Goal: Task Accomplishment & Management: Use online tool/utility

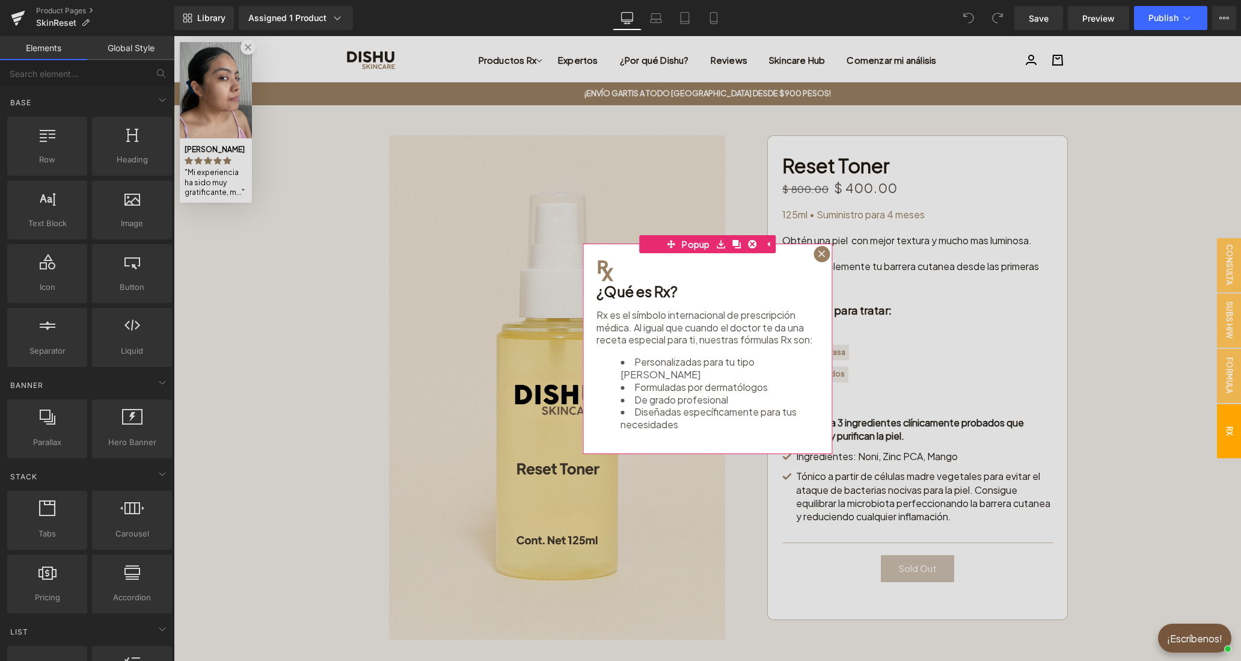
click at [818, 254] on div at bounding box center [822, 254] width 16 height 16
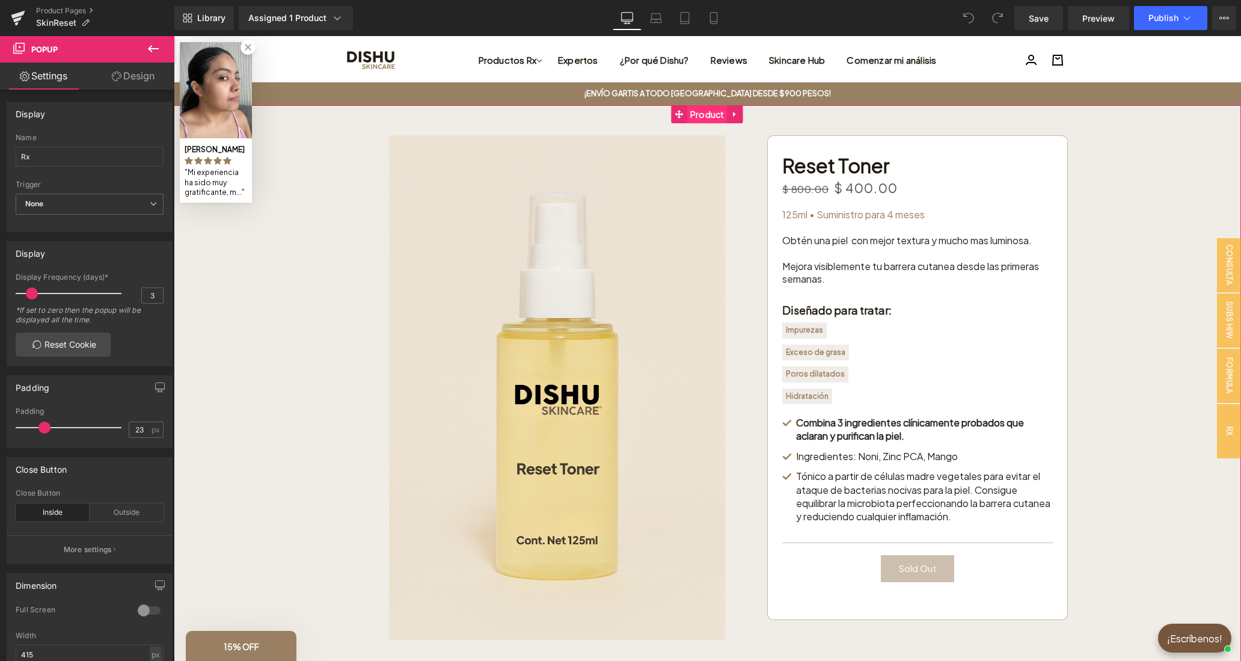
click at [710, 121] on span "Product" at bounding box center [707, 114] width 40 height 18
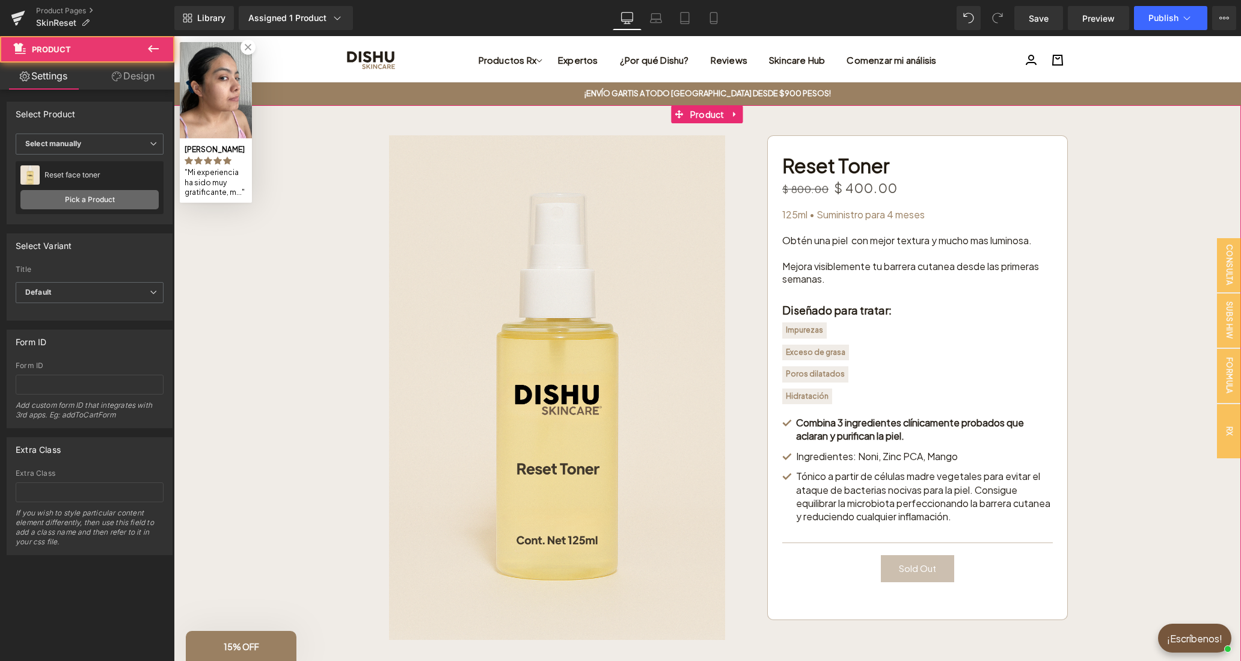
click at [89, 199] on link "Pick a Product" at bounding box center [89, 199] width 138 height 19
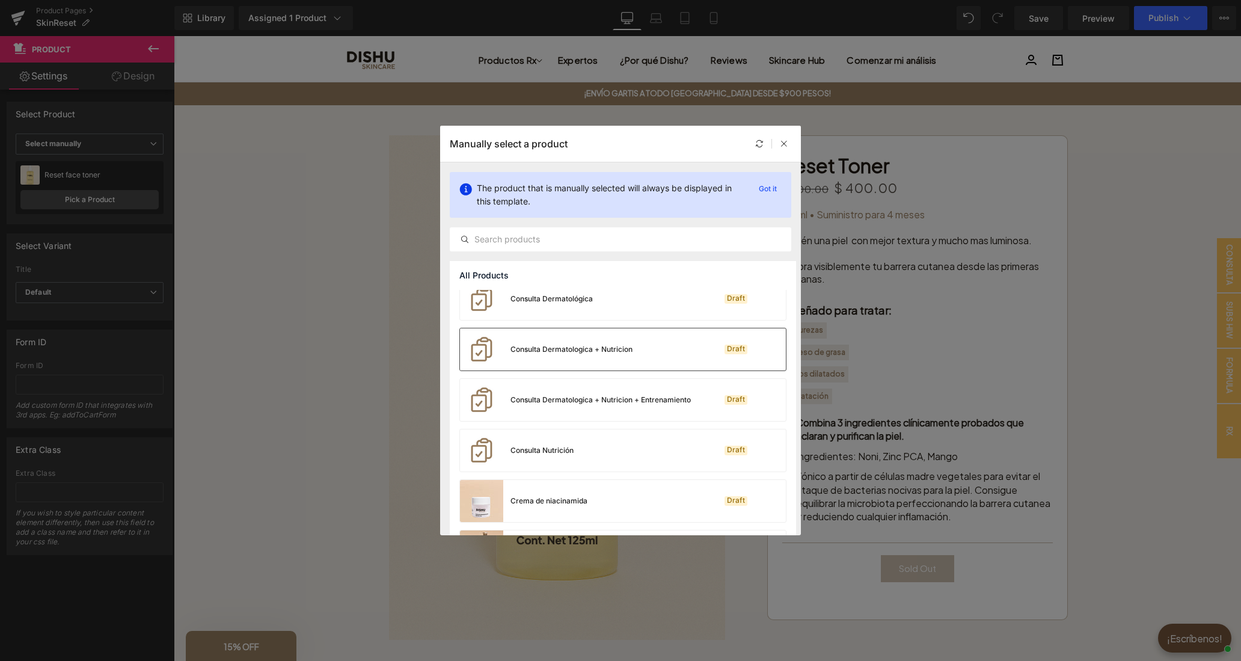
scroll to position [227, 0]
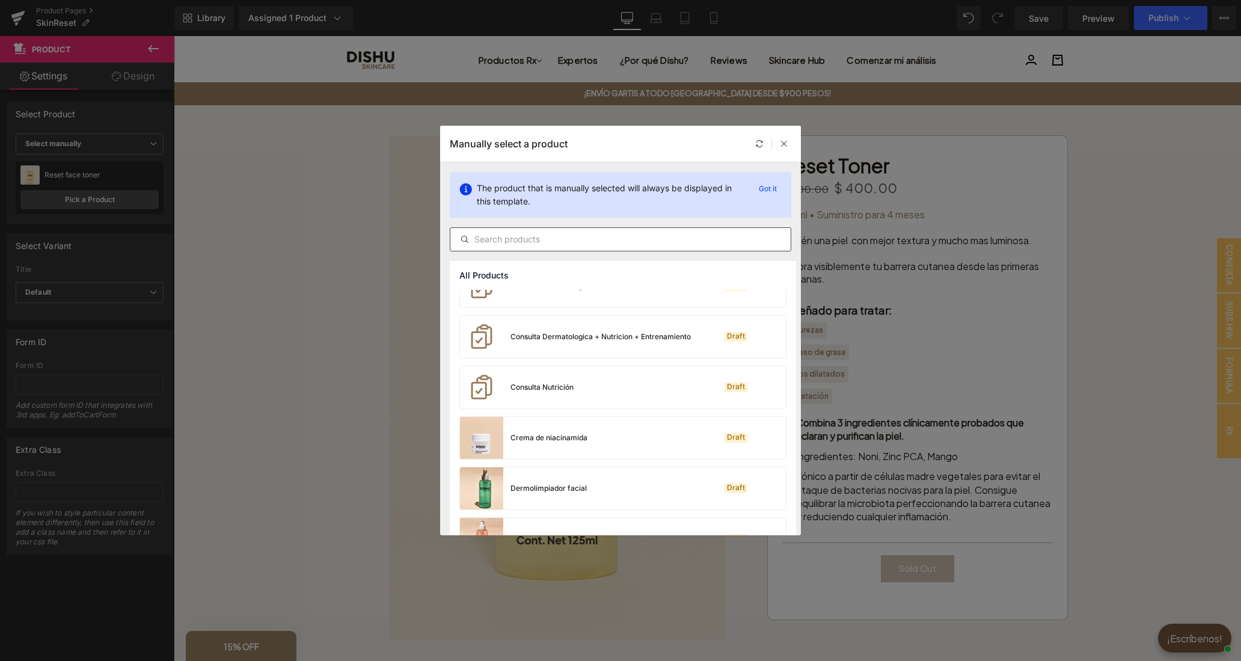
click at [578, 239] on input "text" at bounding box center [620, 239] width 340 height 14
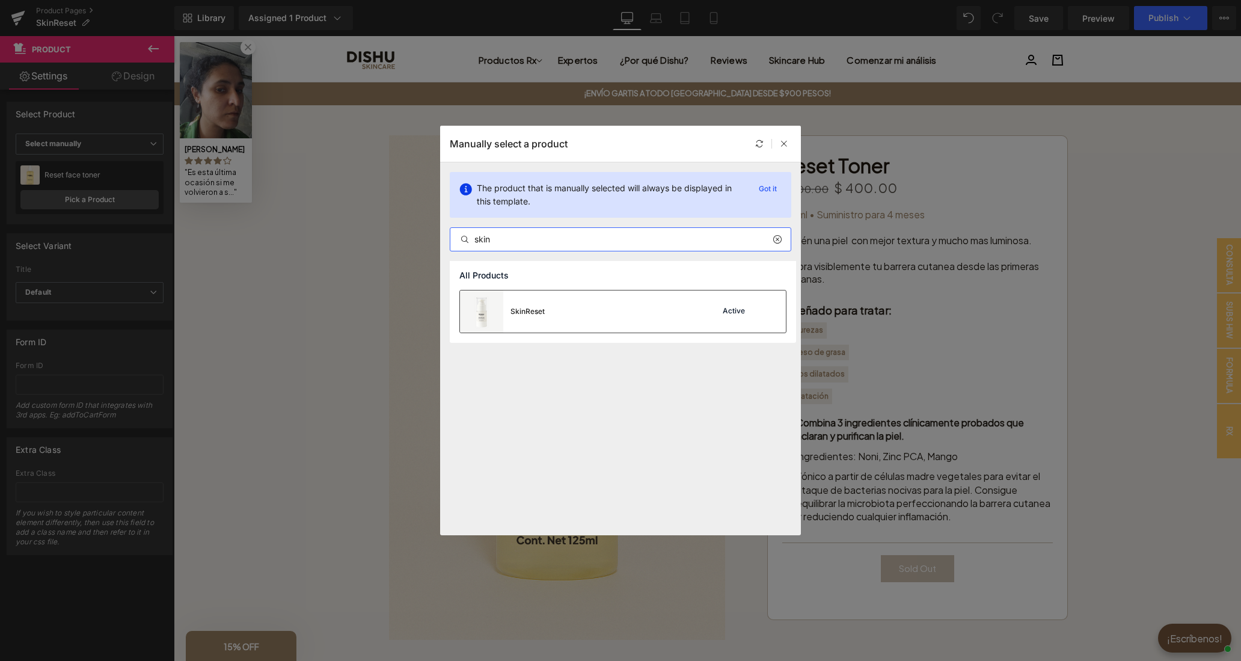
type input "skin"
click at [660, 314] on div "SkinReset Active" at bounding box center [623, 311] width 326 height 42
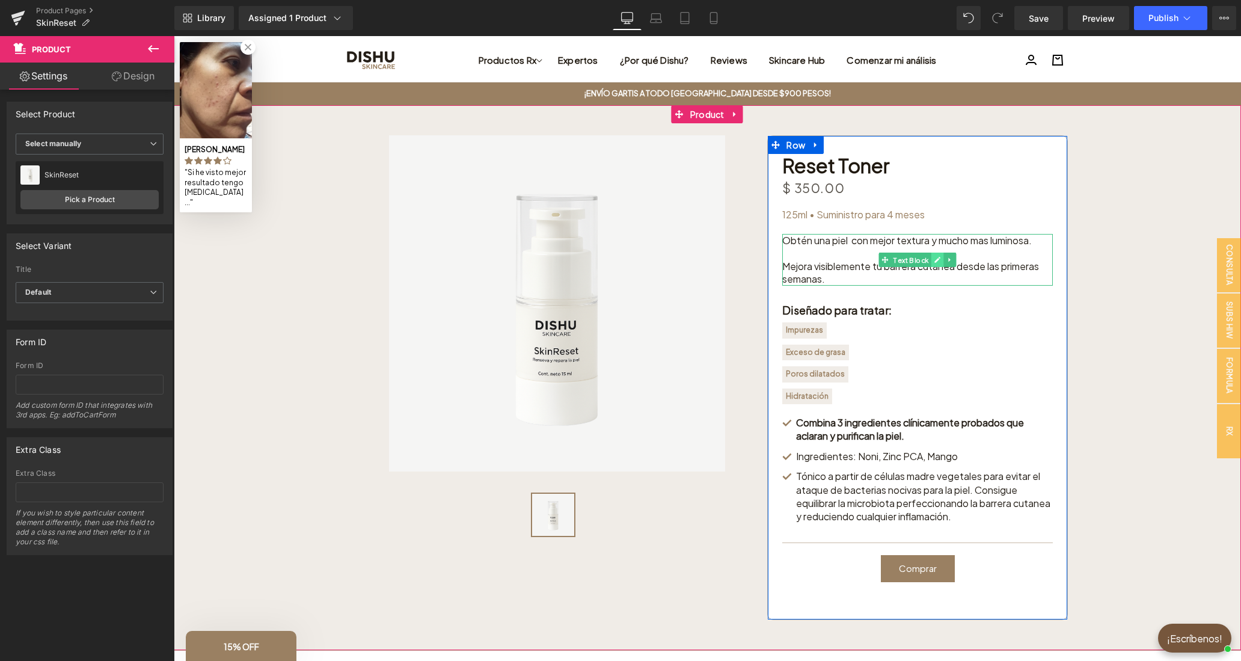
click at [937, 258] on icon at bounding box center [937, 259] width 7 height 7
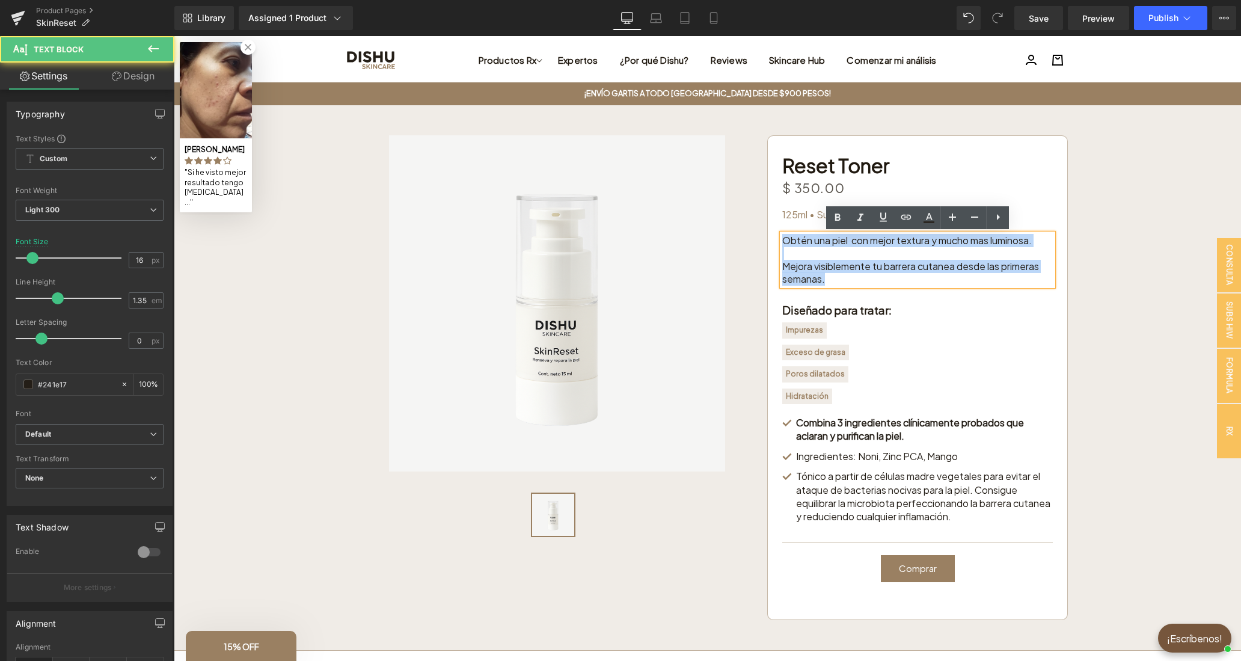
drag, startPoint x: 796, startPoint y: 247, endPoint x: 780, endPoint y: 241, distance: 17.0
click at [782, 241] on div "Obtén una piel con mejor textura y mucho mas luminosa. Mejora visiblemente tu b…" at bounding box center [917, 260] width 271 height 52
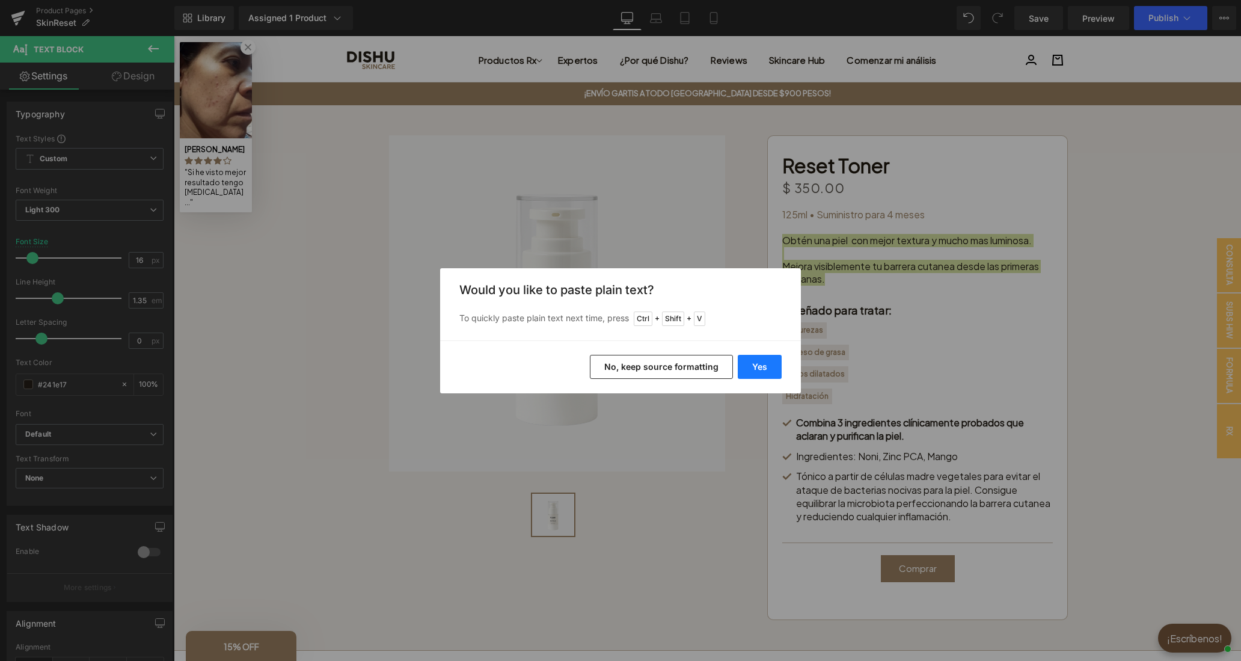
click at [752, 364] on button "Yes" at bounding box center [760, 367] width 44 height 24
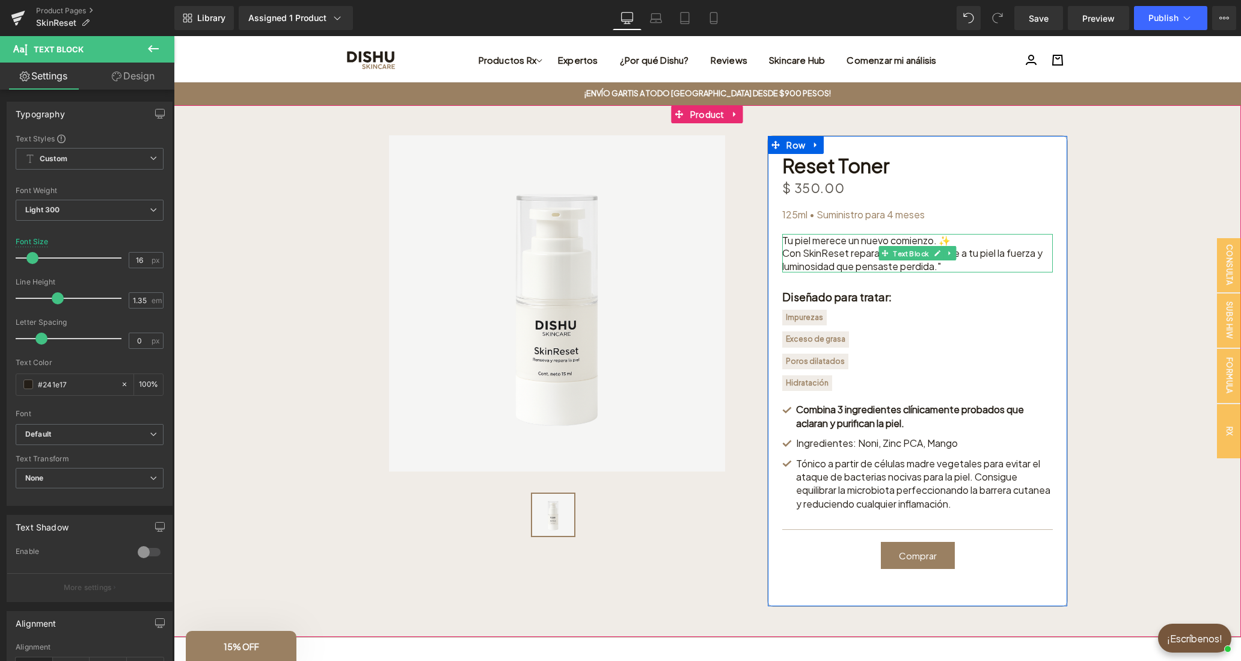
click at [962, 242] on div "Tu piel merece un nuevo comienzo. ✨ Con SkinReset repara, calma y devuelve a tu…" at bounding box center [917, 253] width 271 height 39
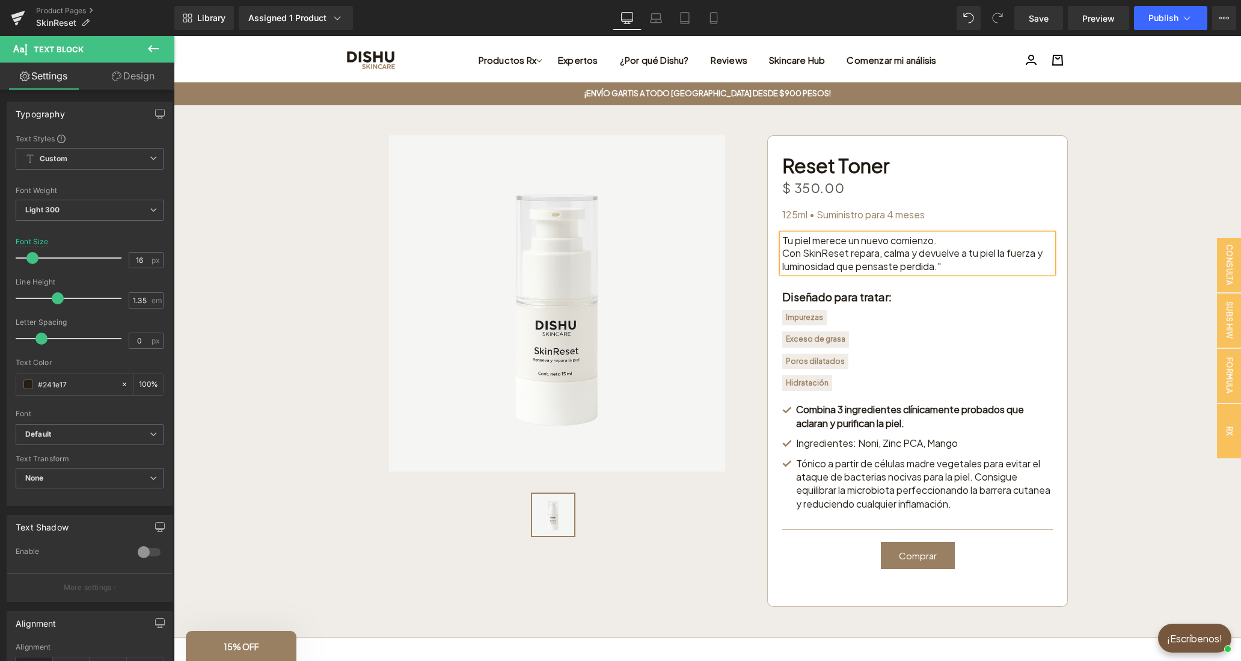
click at [951, 266] on div "Tu piel merece un nuevo comienzo. Con SkinReset repara, calma y devuelve a tu p…" at bounding box center [917, 253] width 271 height 39
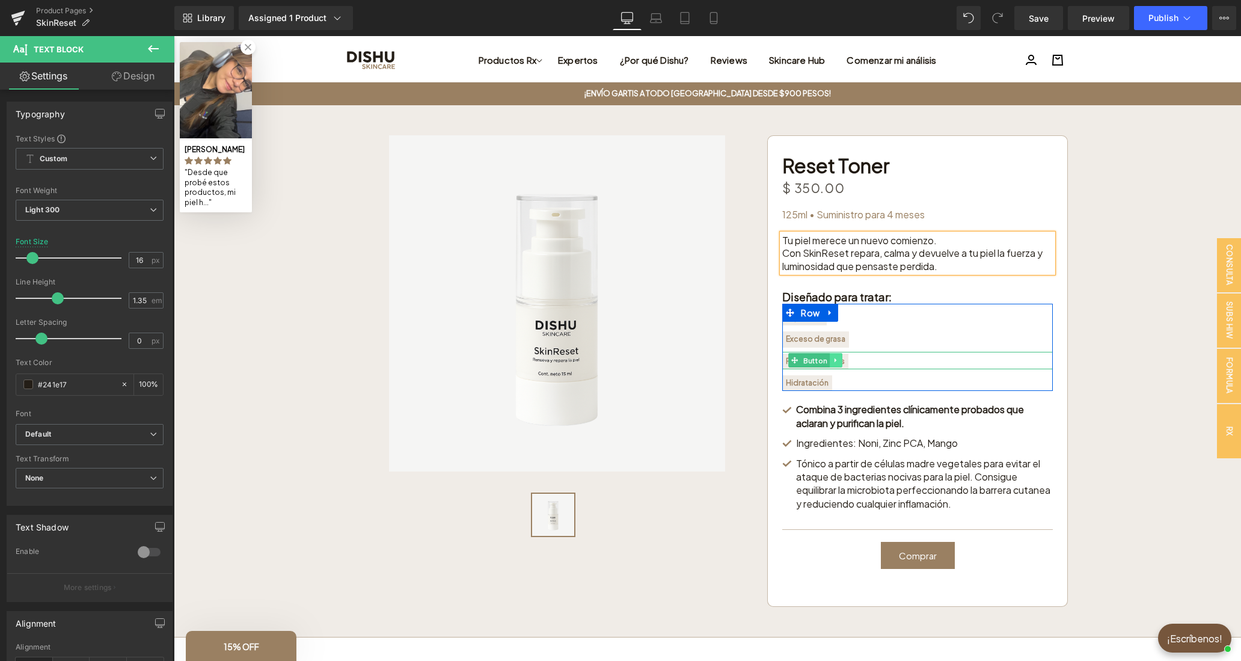
click at [837, 360] on icon at bounding box center [836, 360] width 7 height 7
click at [847, 361] on link at bounding box center [842, 360] width 13 height 14
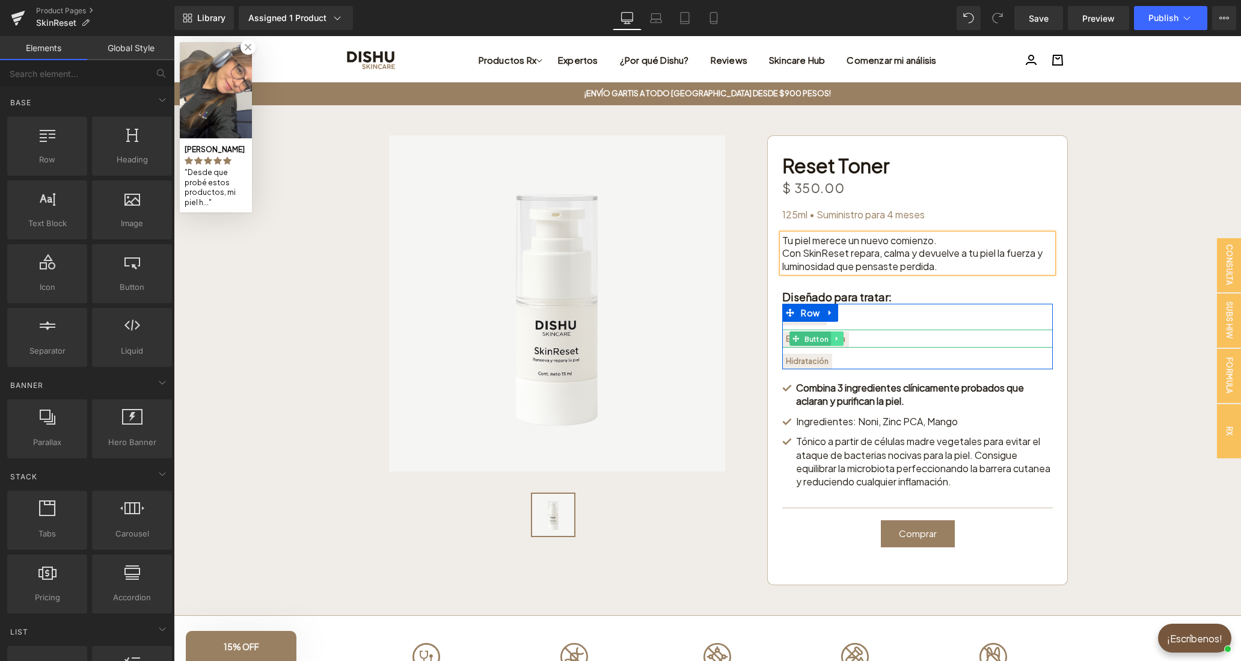
click at [834, 340] on link at bounding box center [837, 338] width 13 height 14
click at [847, 340] on link at bounding box center [843, 338] width 13 height 14
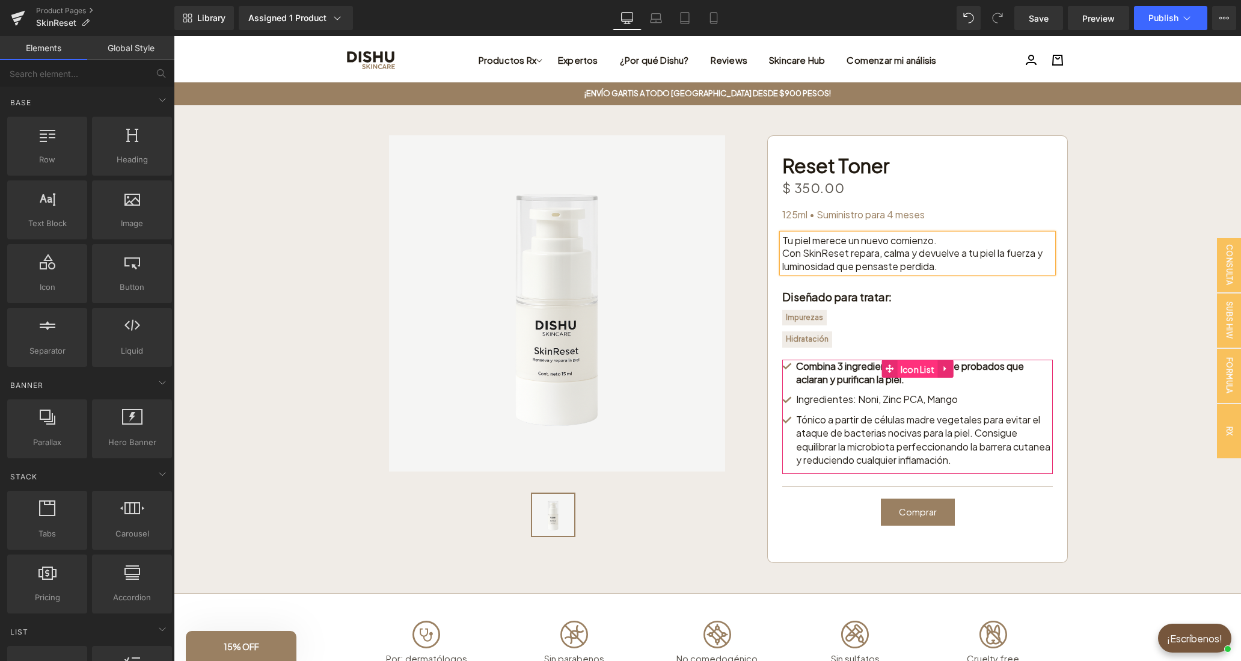
click at [913, 376] on span "Icon List" at bounding box center [918, 369] width 40 height 18
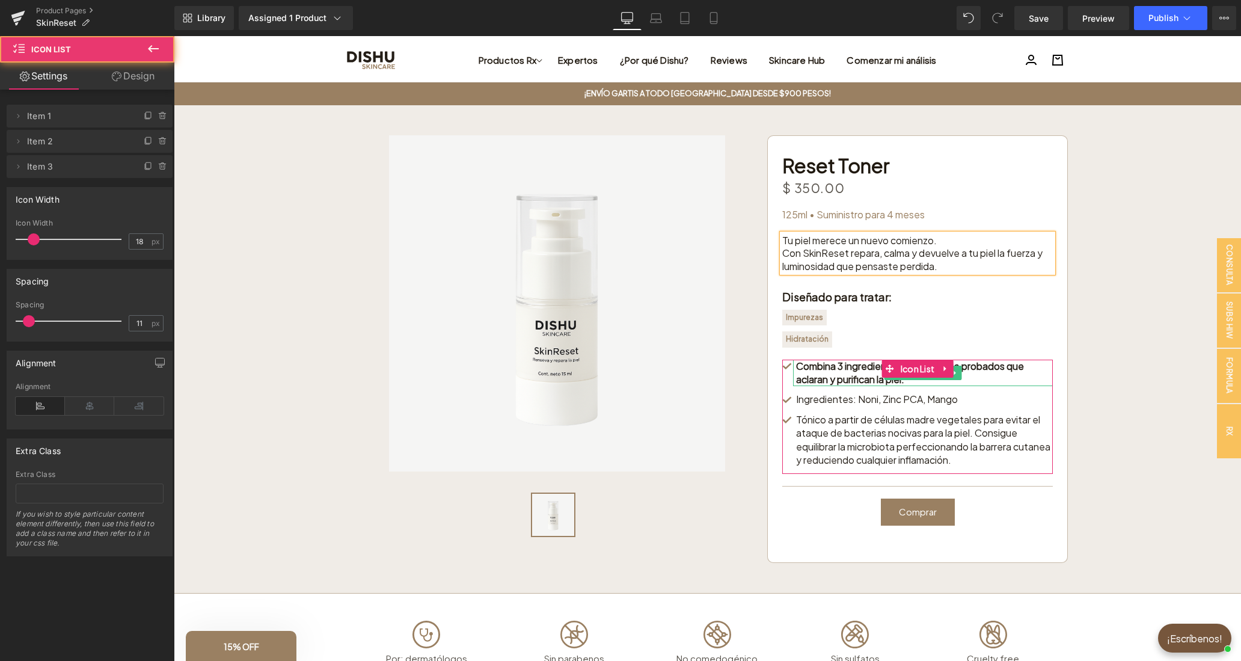
click at [921, 384] on p "Combina 3 ingredientes clínicamente probados que aclaran y purifican la piel." at bounding box center [924, 373] width 257 height 27
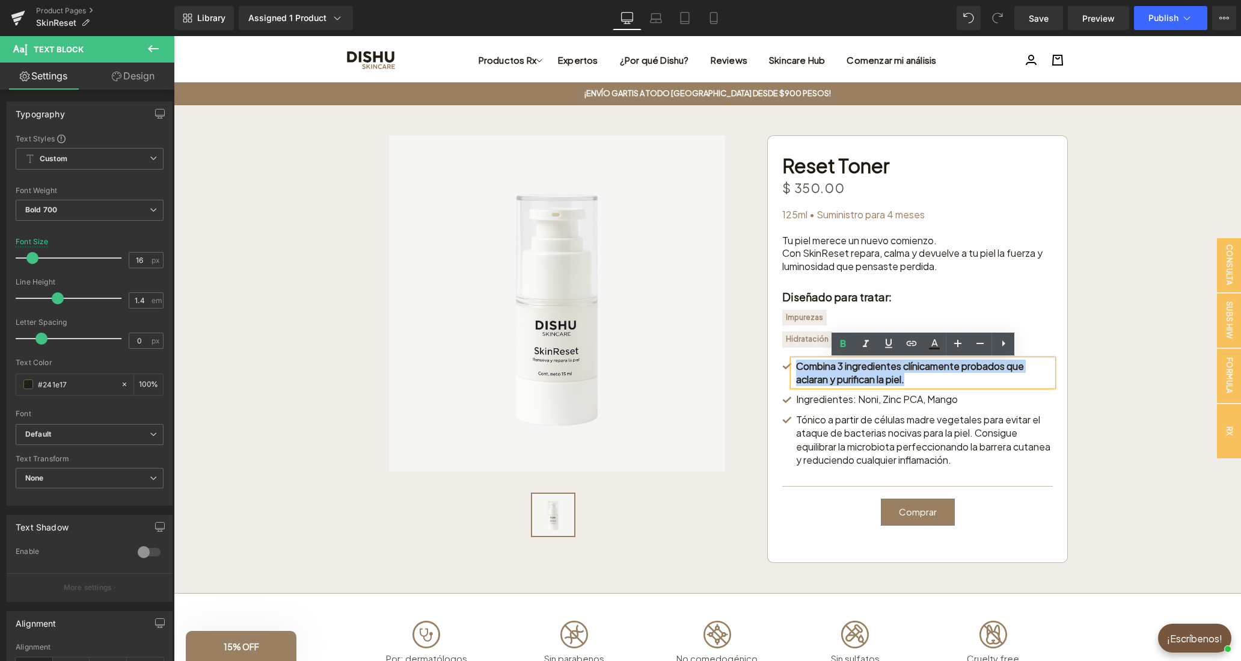
drag, startPoint x: 903, startPoint y: 379, endPoint x: 798, endPoint y: 366, distance: 105.5
click at [798, 366] on p "Combina 3 ingredientes clínicamente probados que aclaran y purifican la piel." at bounding box center [924, 373] width 257 height 27
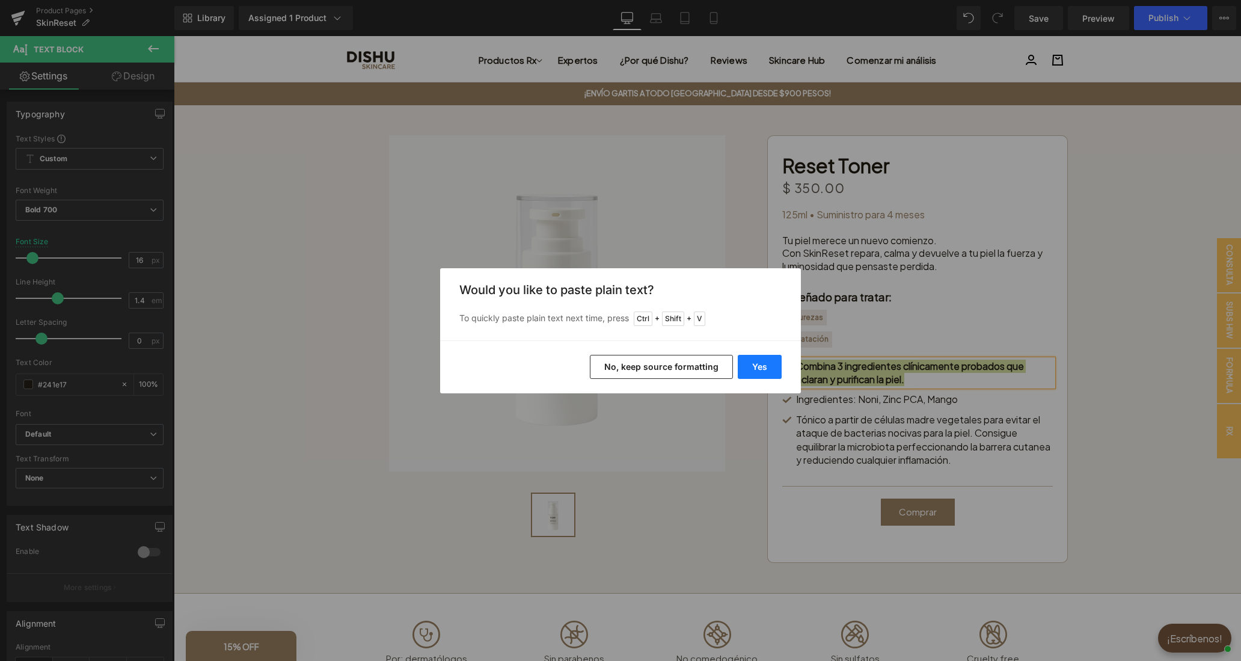
click at [766, 366] on button "Yes" at bounding box center [760, 367] width 44 height 24
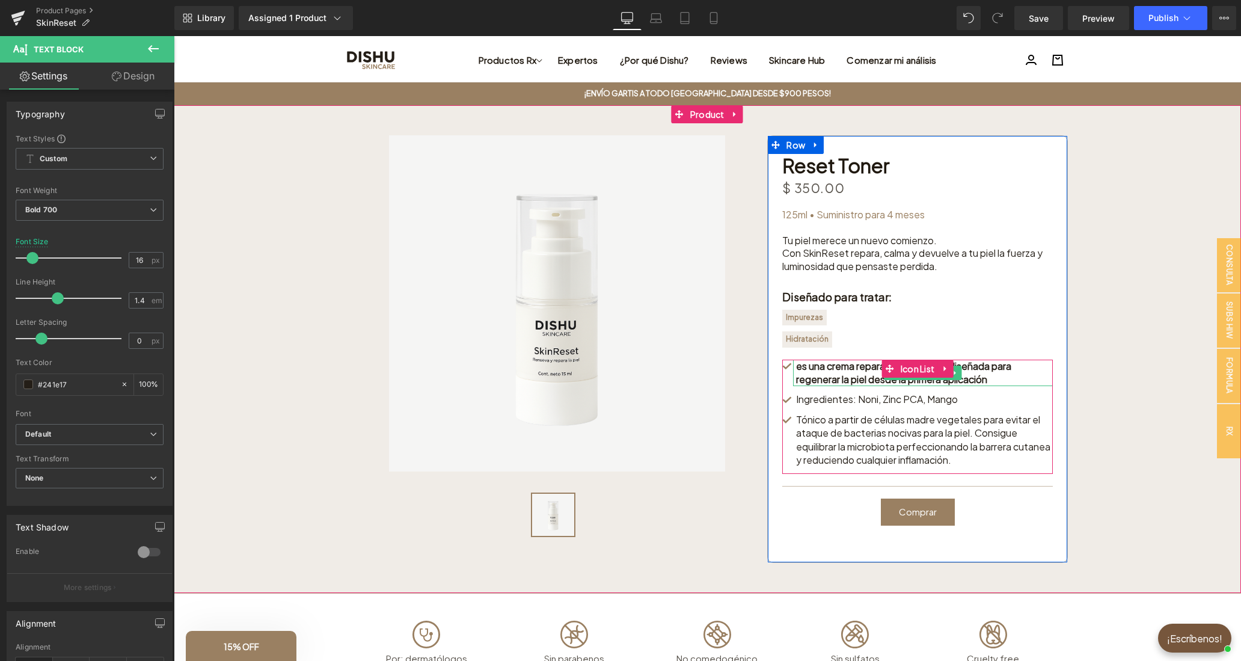
click at [812, 369] on p "es una crema reparadora intensiva diseñada para regenerar la piel desde la prim…" at bounding box center [924, 373] width 257 height 27
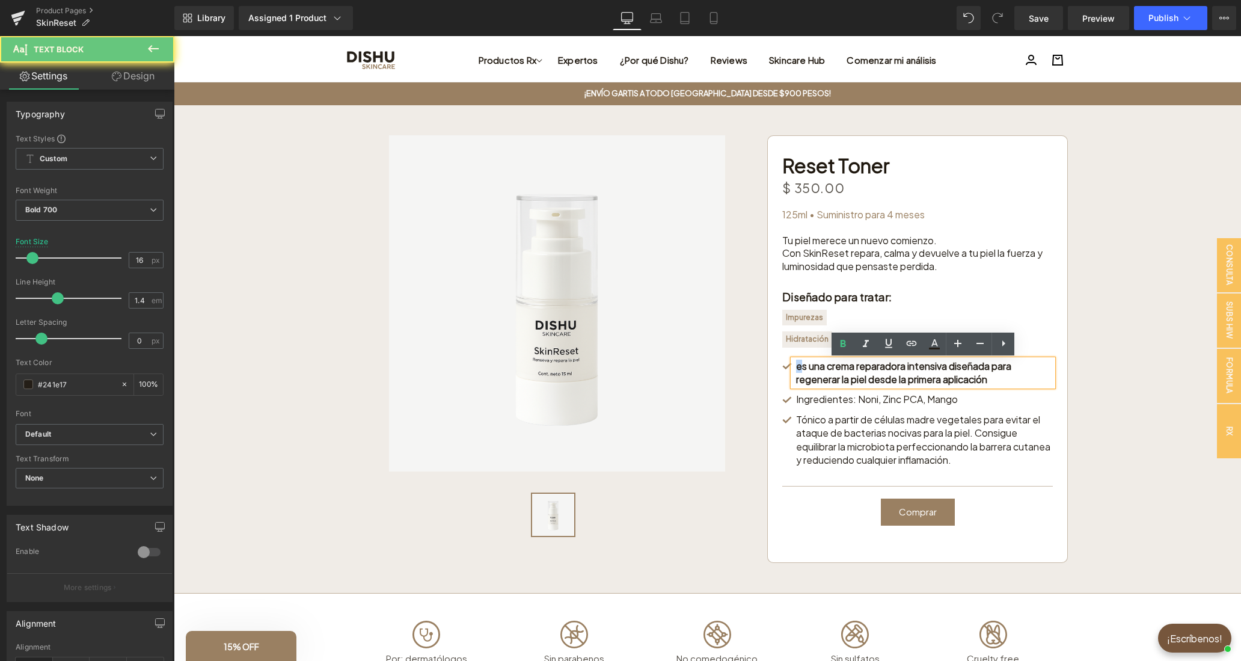
click at [798, 367] on p "es una crema reparadora intensiva diseñada para regenerar la piel desde la prim…" at bounding box center [924, 373] width 257 height 27
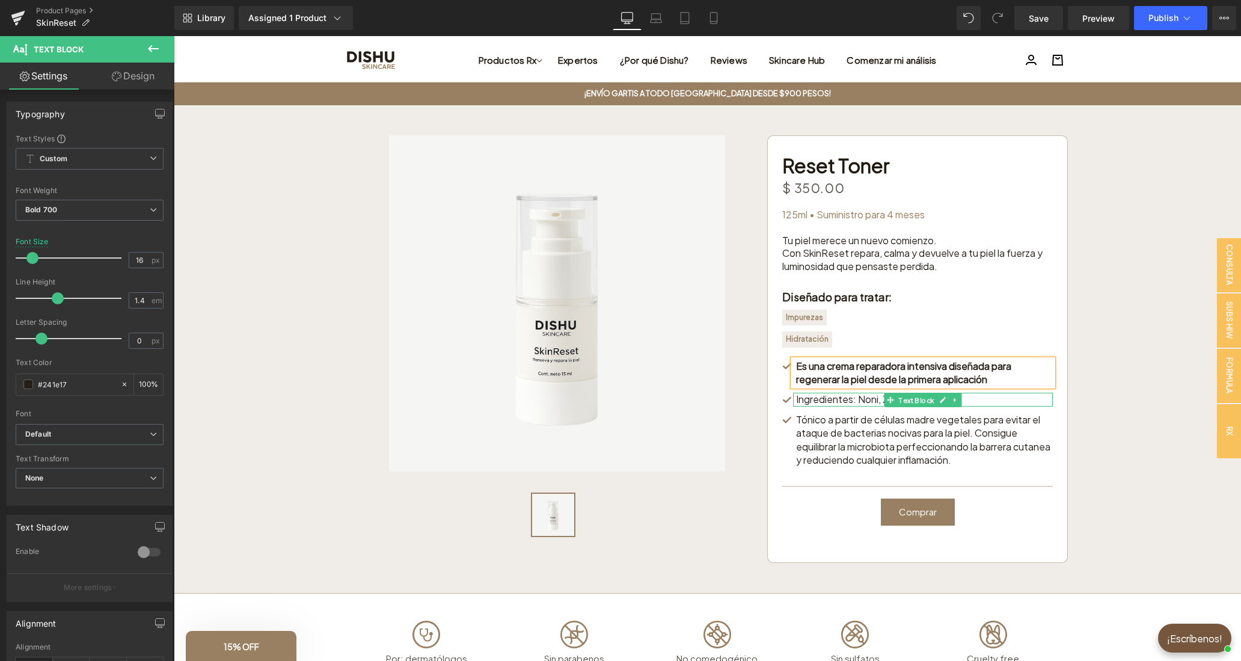
click at [874, 402] on p "Ingredientes: Noni, Zinc PCA, Mango" at bounding box center [924, 399] width 257 height 13
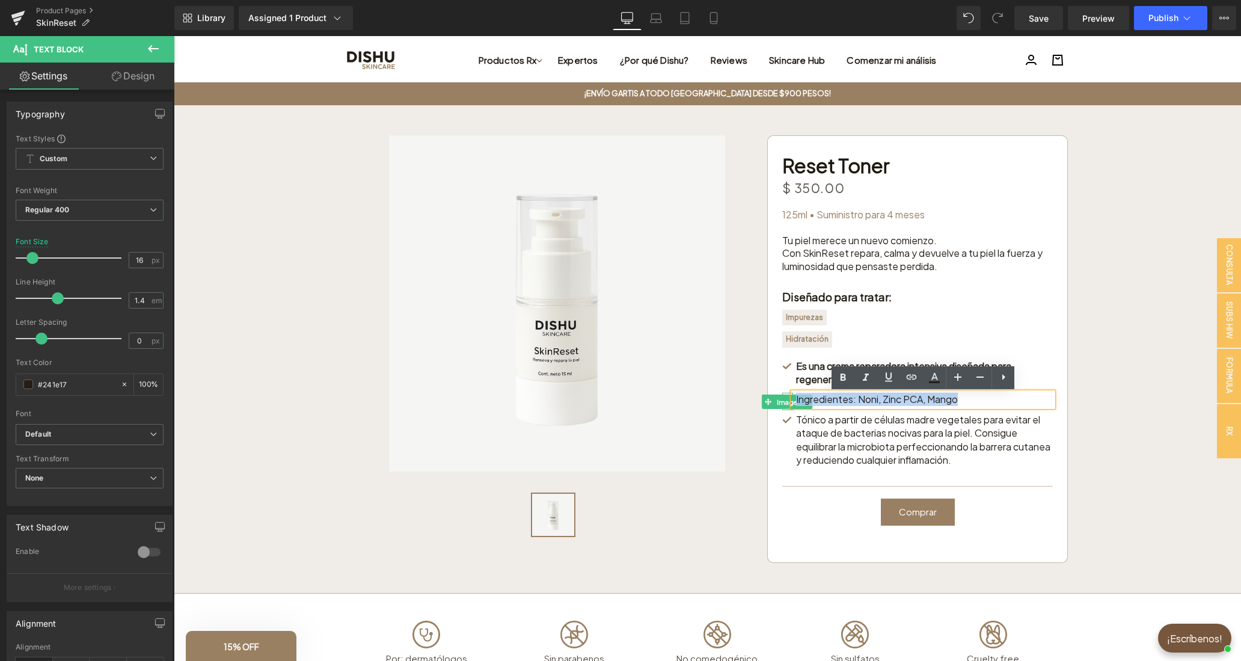
drag, startPoint x: 904, startPoint y: 396, endPoint x: 787, endPoint y: 396, distance: 117.3
click at [787, 396] on li "Image Ingredientes: Noni, Zinc PCA, Mango Text Block" at bounding box center [917, 399] width 271 height 13
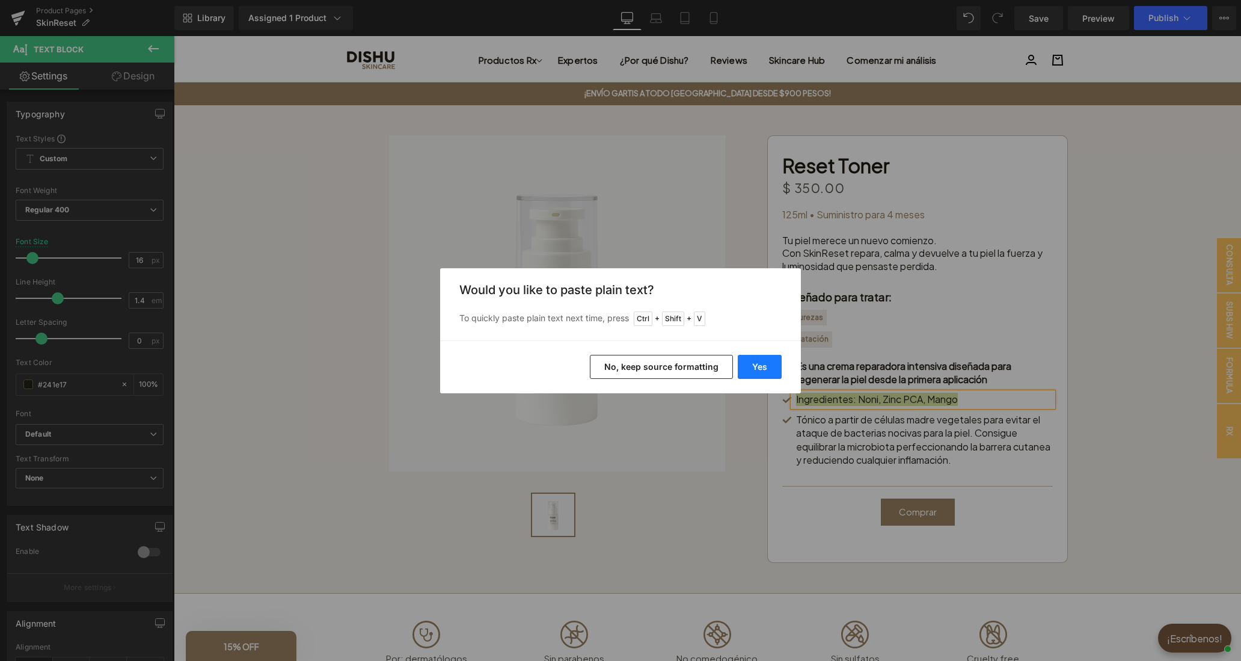
click at [755, 364] on button "Yes" at bounding box center [760, 367] width 44 height 24
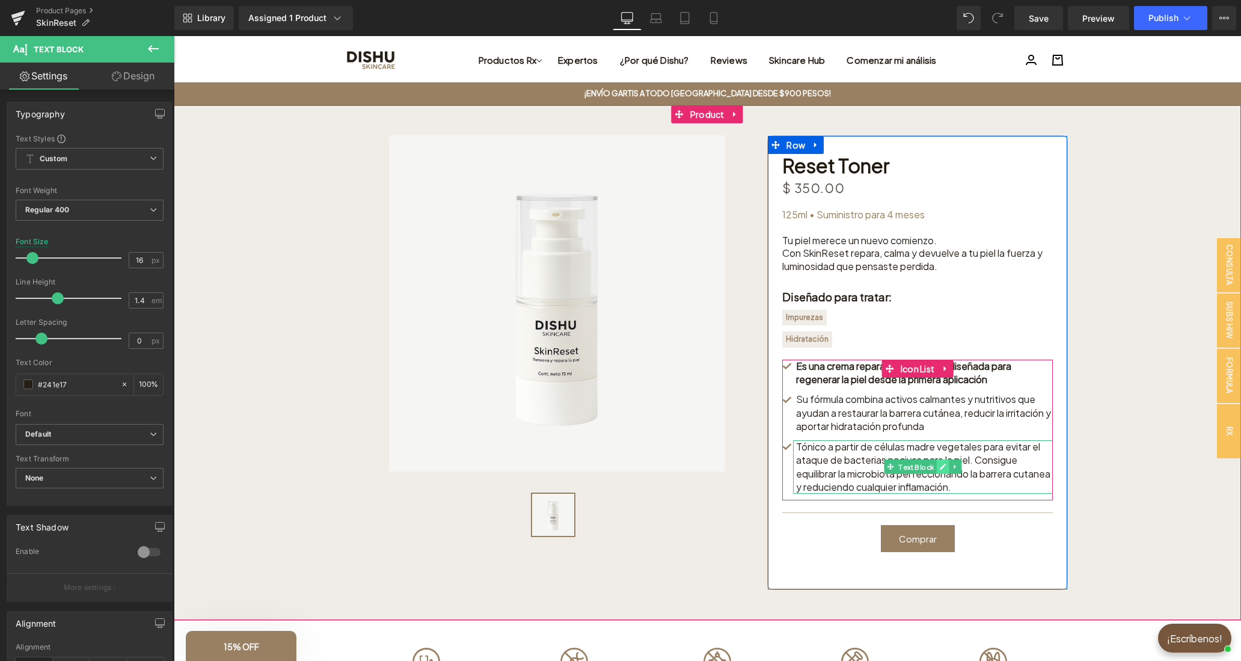
click at [947, 470] on link at bounding box center [943, 466] width 13 height 14
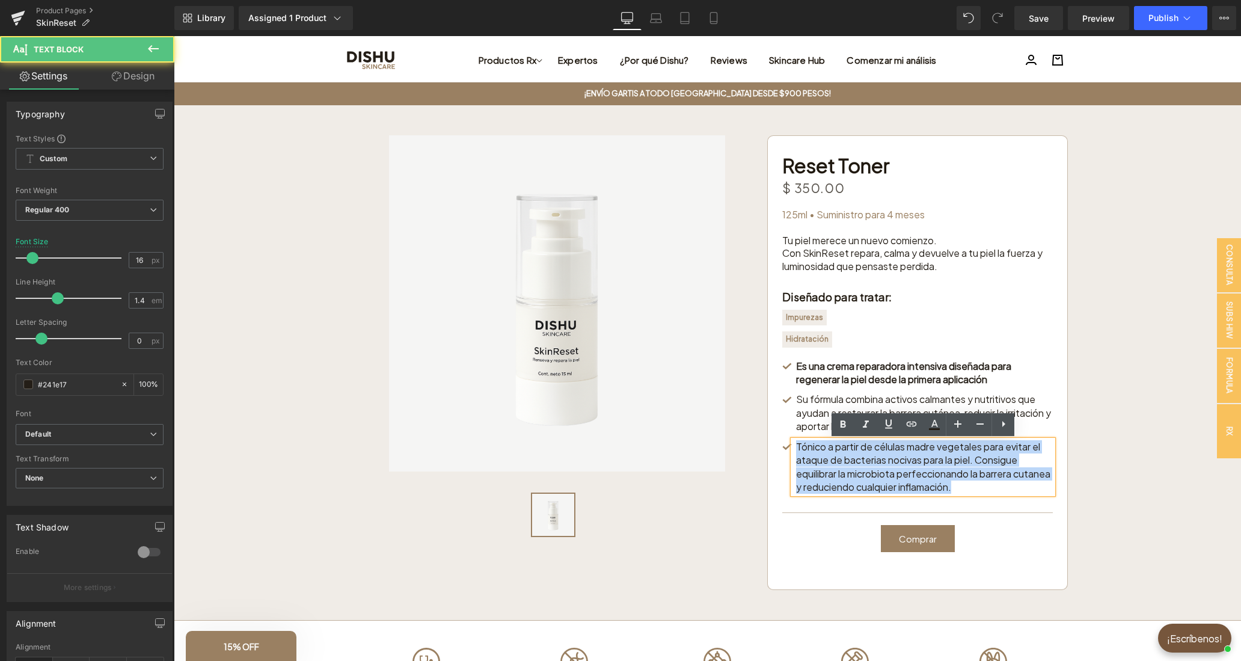
drag, startPoint x: 830, startPoint y: 465, endPoint x: 808, endPoint y: 444, distance: 30.6
click at [798, 450] on p "Tónico a partir de células madre vegetales para evitar el ataque de bacterias n…" at bounding box center [924, 467] width 257 height 54
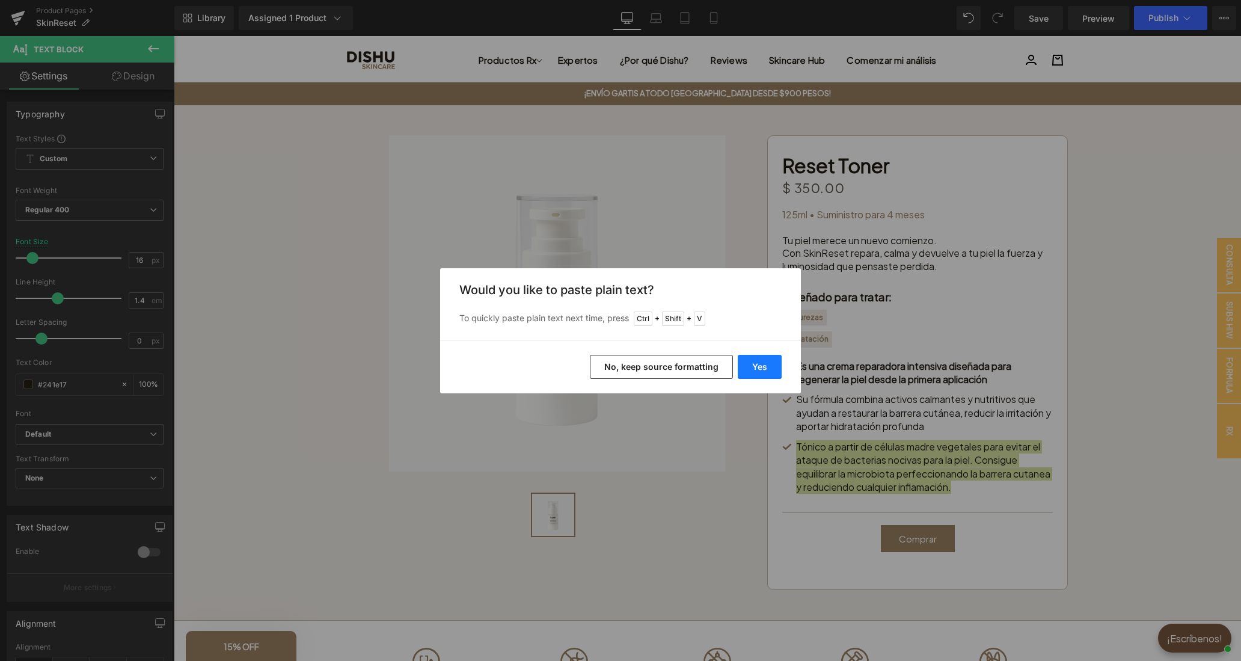
click at [755, 366] on button "Yes" at bounding box center [760, 367] width 44 height 24
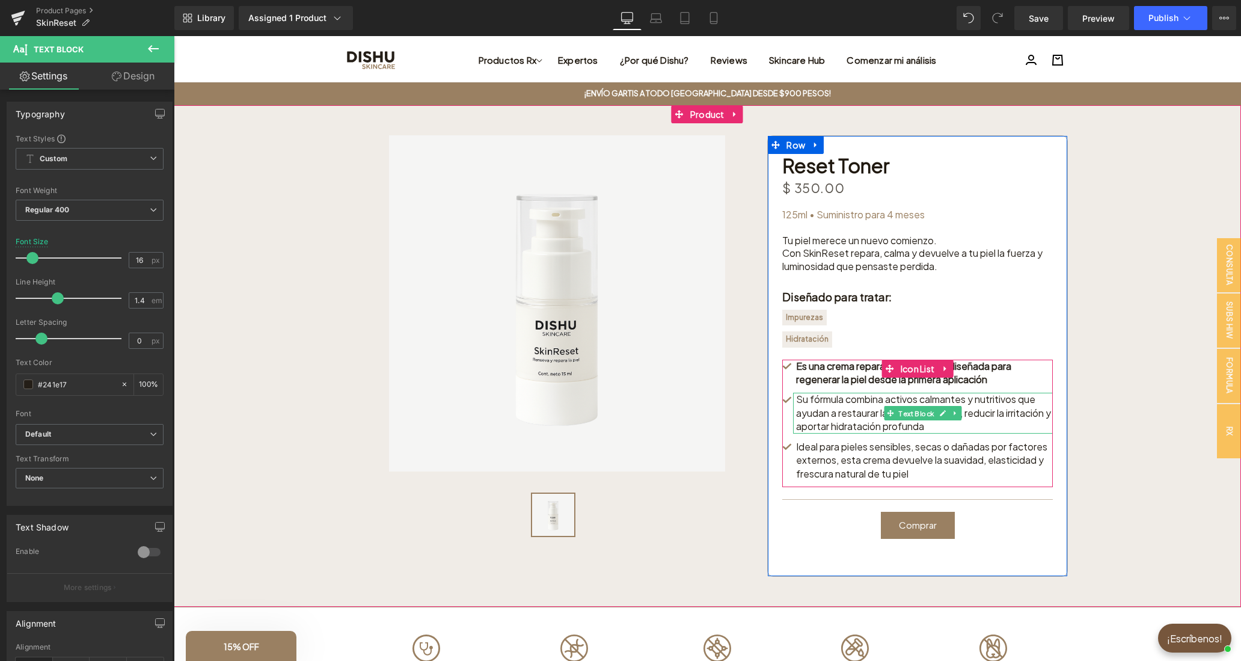
click at [844, 419] on p "Su fórmula combina activos calmantes y nutritivos que ayudan a restaurar la bar…" at bounding box center [924, 413] width 257 height 40
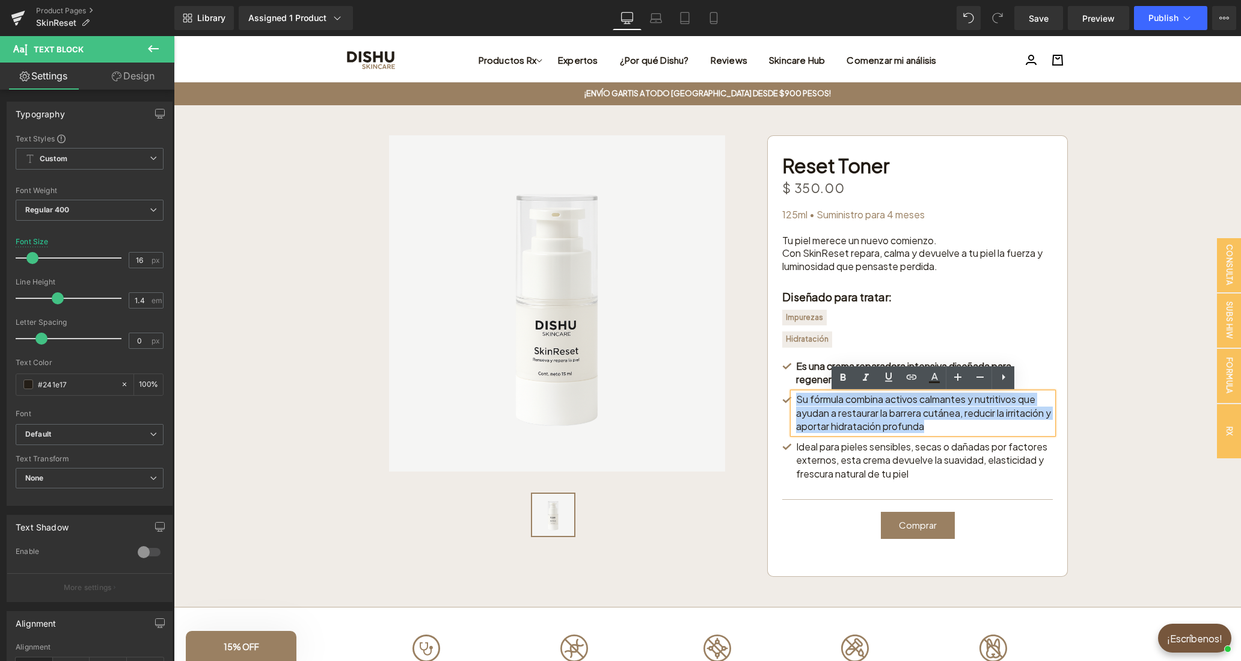
drag, startPoint x: 871, startPoint y: 428, endPoint x: 794, endPoint y: 399, distance: 82.2
click at [794, 399] on div "Su fórmula combina activos calmantes y nutritivos que ayudan a restaurar la bar…" at bounding box center [923, 413] width 260 height 40
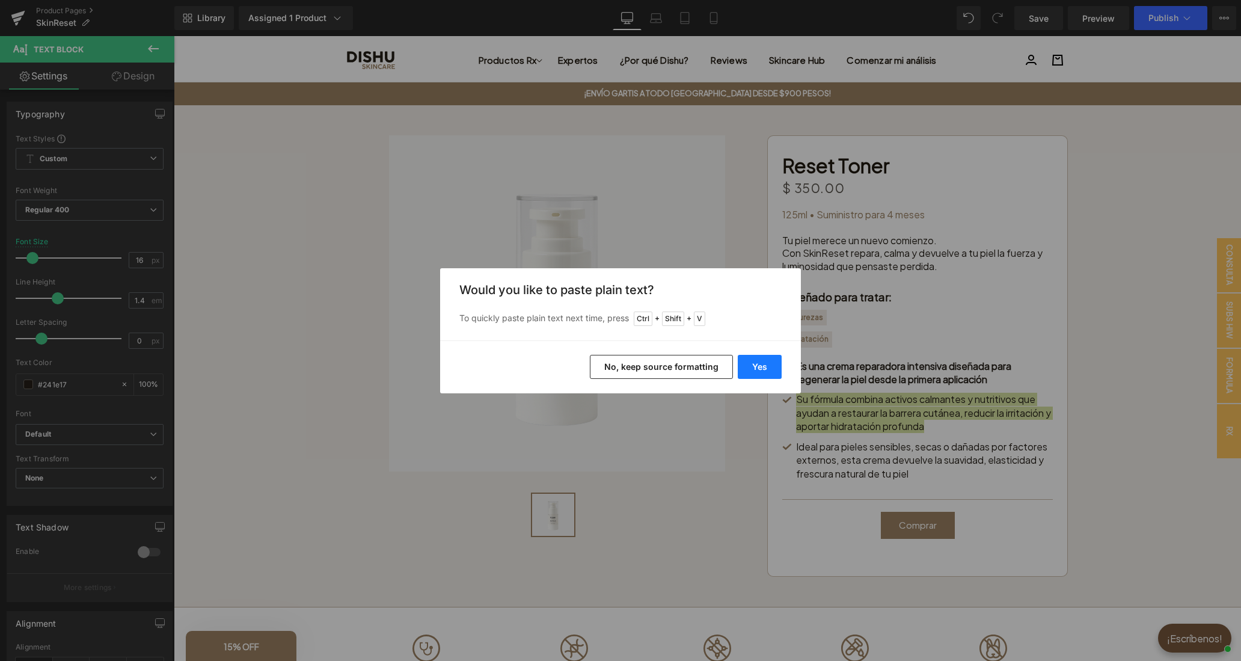
click at [752, 372] on button "Yes" at bounding box center [760, 367] width 44 height 24
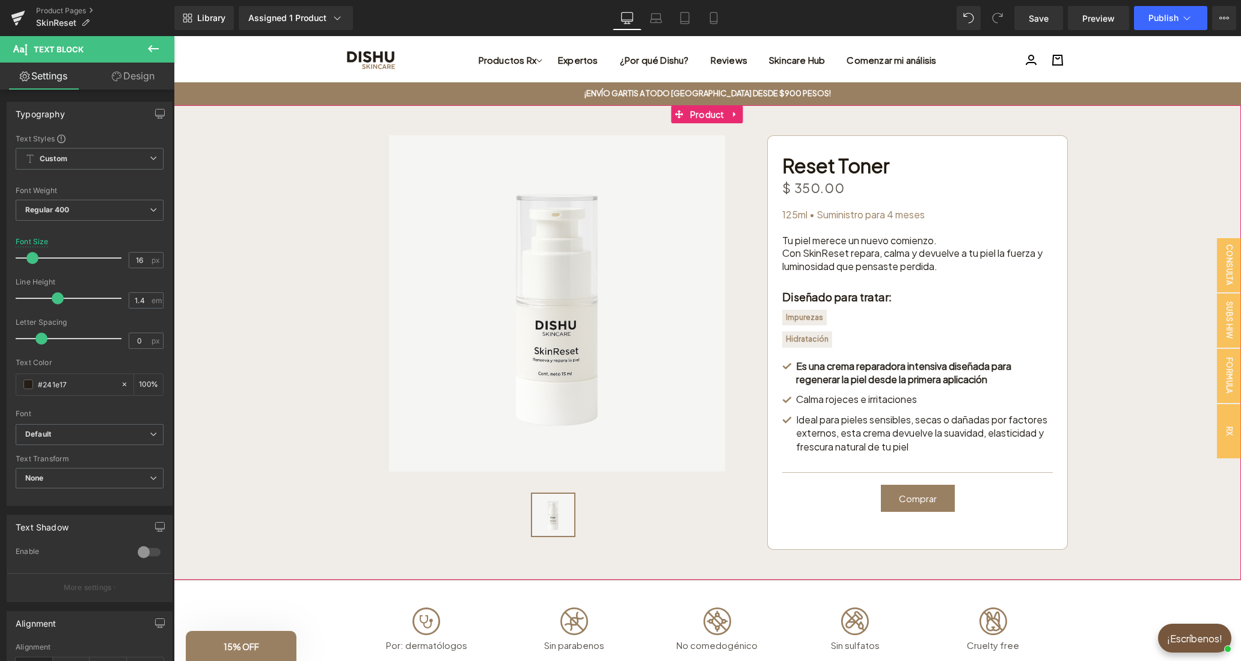
click at [921, 434] on span "Text Block" at bounding box center [917, 433] width 40 height 14
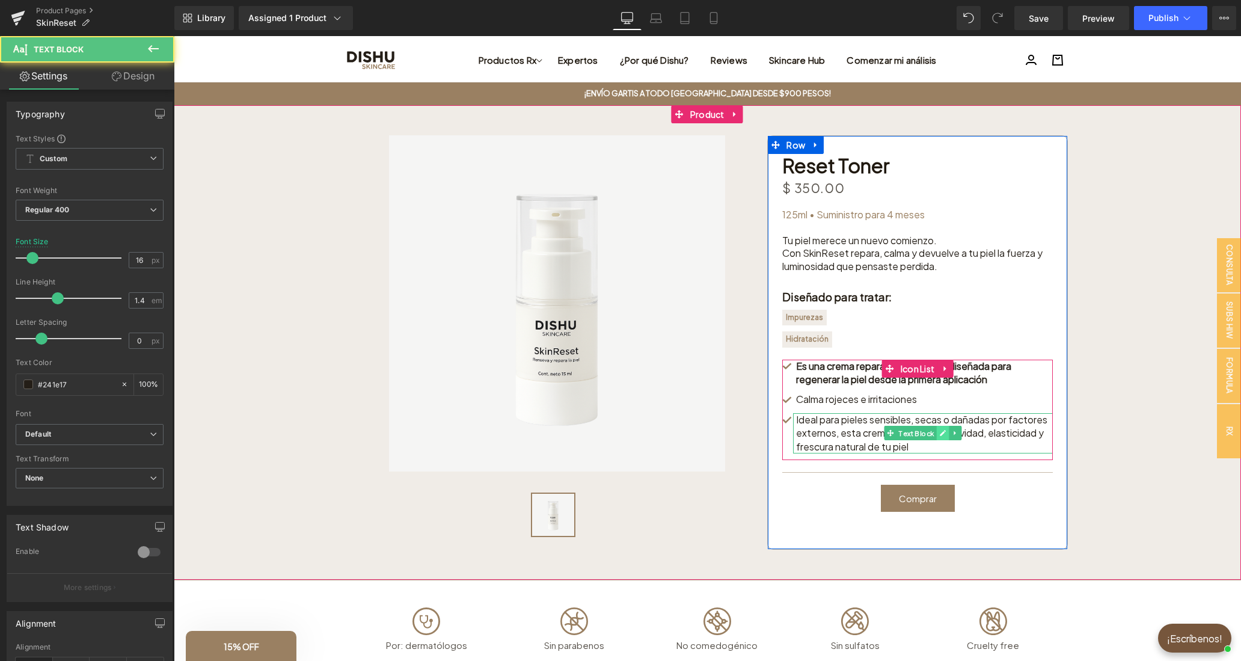
click at [943, 435] on icon at bounding box center [943, 434] width 6 height 6
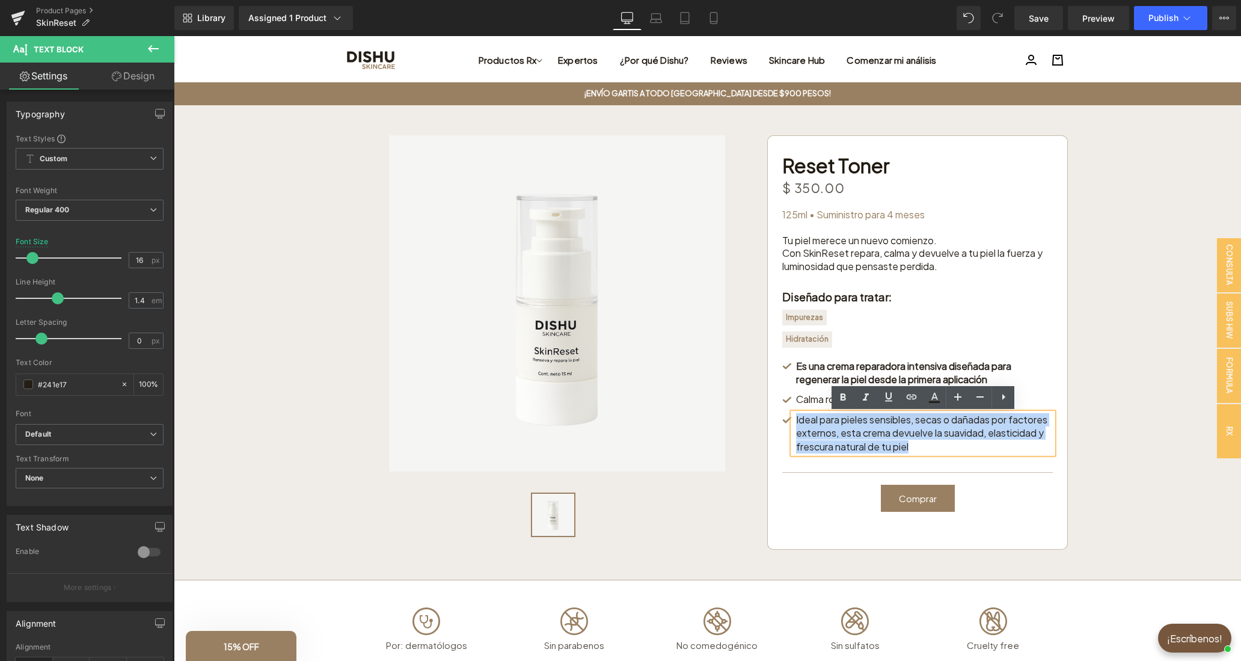
drag, startPoint x: 957, startPoint y: 444, endPoint x: 793, endPoint y: 417, distance: 166.3
click at [793, 417] on div "Ideal para pieles sensibles, secas o dañadas por factores externos, esta crema …" at bounding box center [923, 433] width 260 height 40
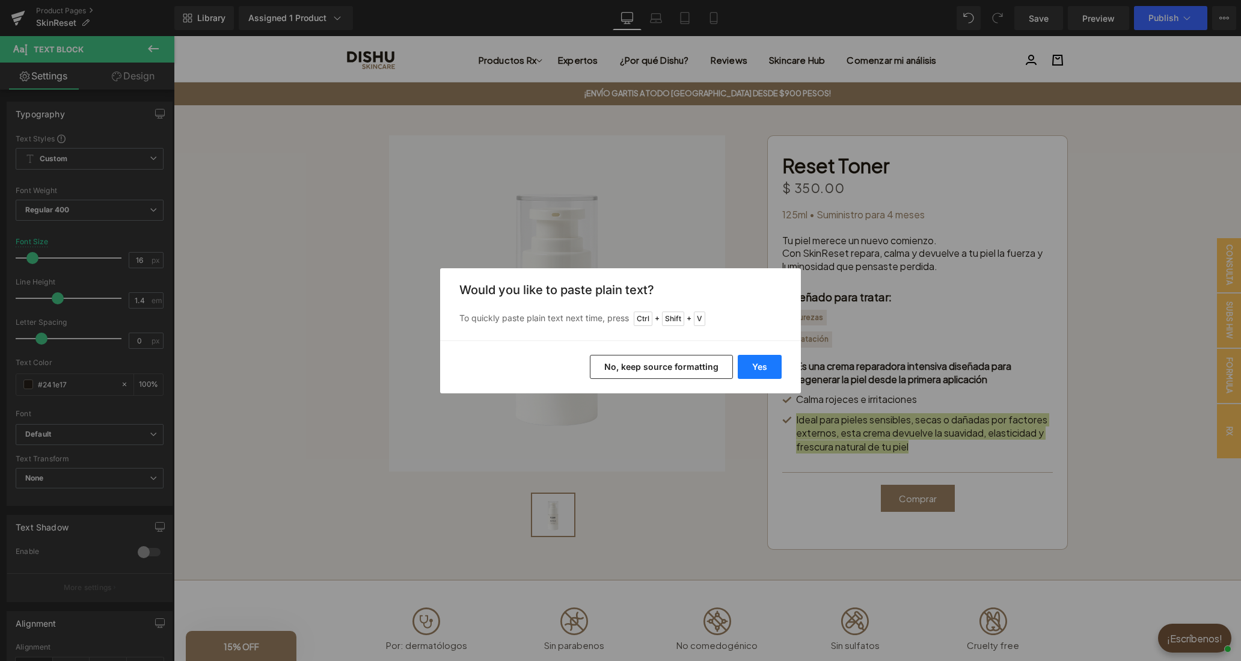
click at [755, 364] on button "Yes" at bounding box center [760, 367] width 44 height 24
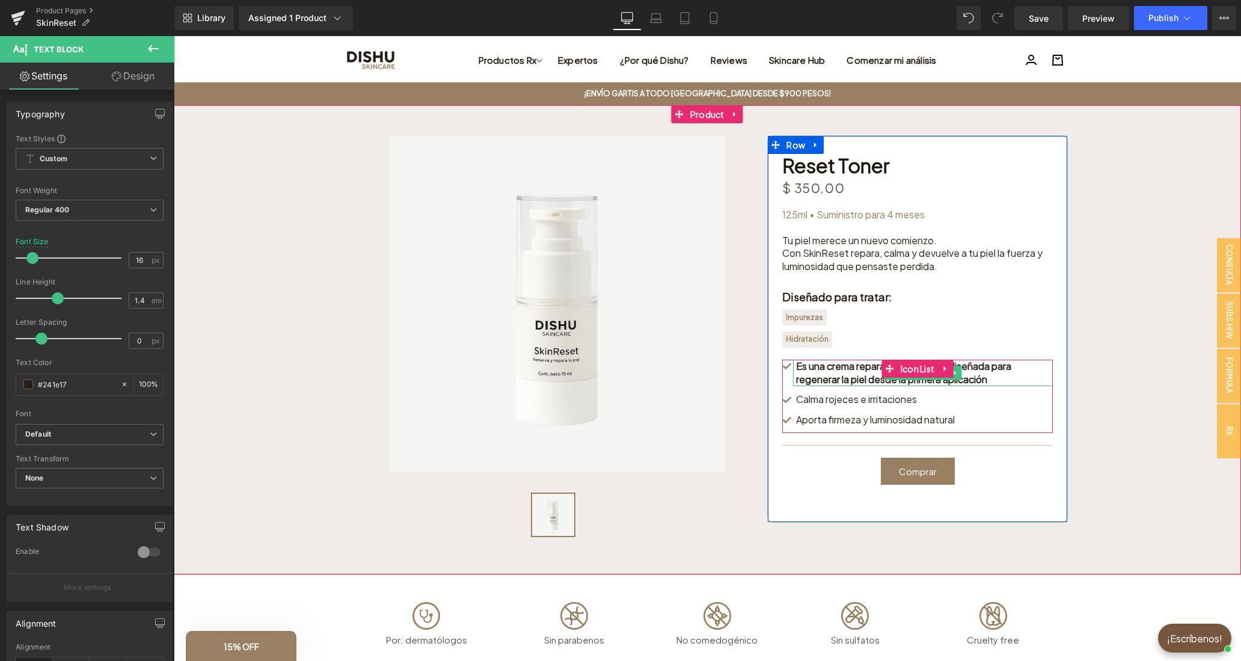
click at [1031, 381] on p "Es una crema reparadora intensiva diseñada para regenerar la piel desde la prim…" at bounding box center [924, 373] width 257 height 27
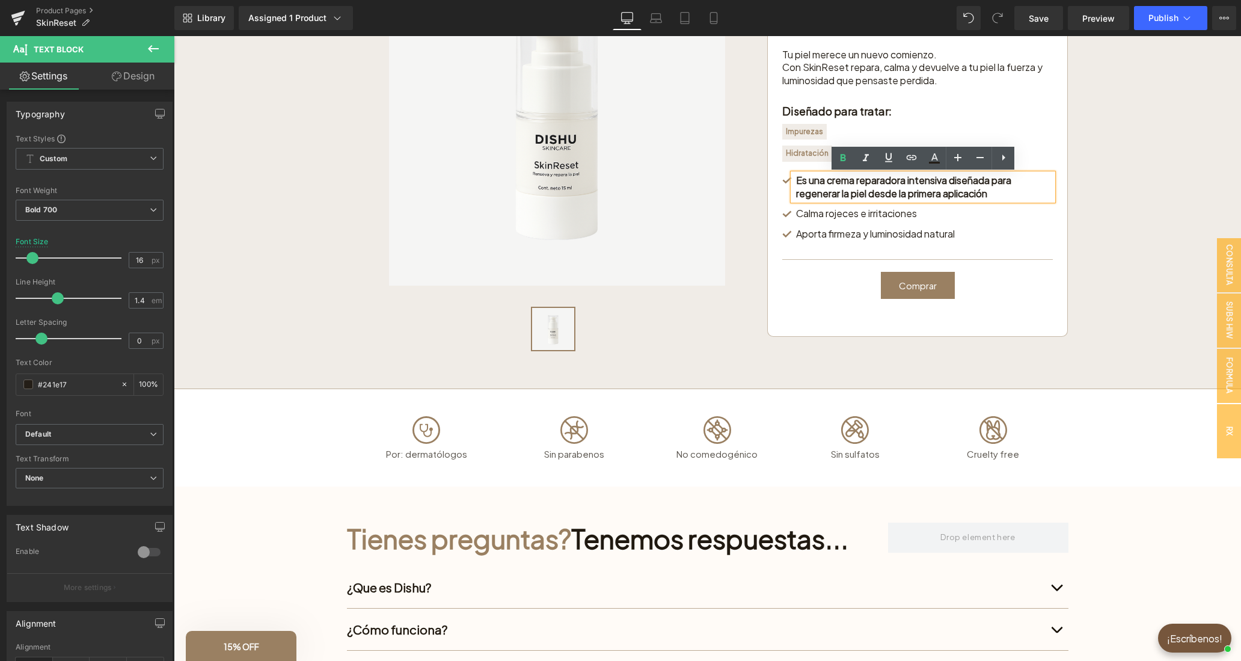
scroll to position [0, 0]
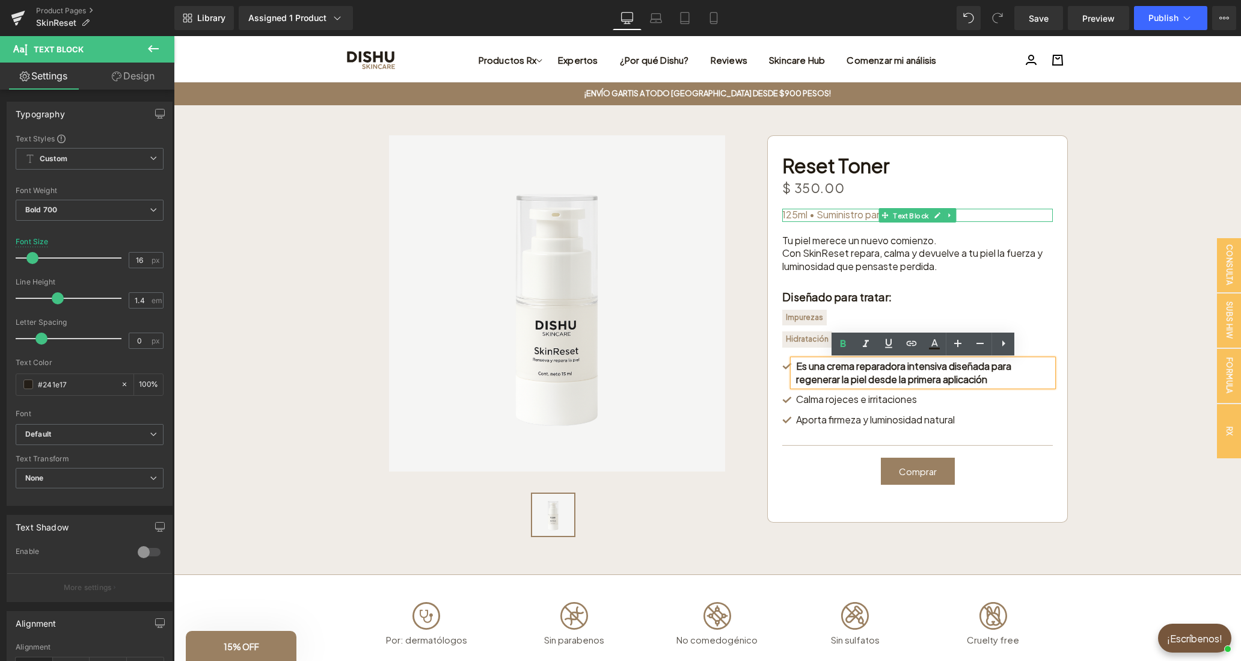
click at [826, 218] on p "125ml • Suministro para 4 meses" at bounding box center [917, 215] width 271 height 13
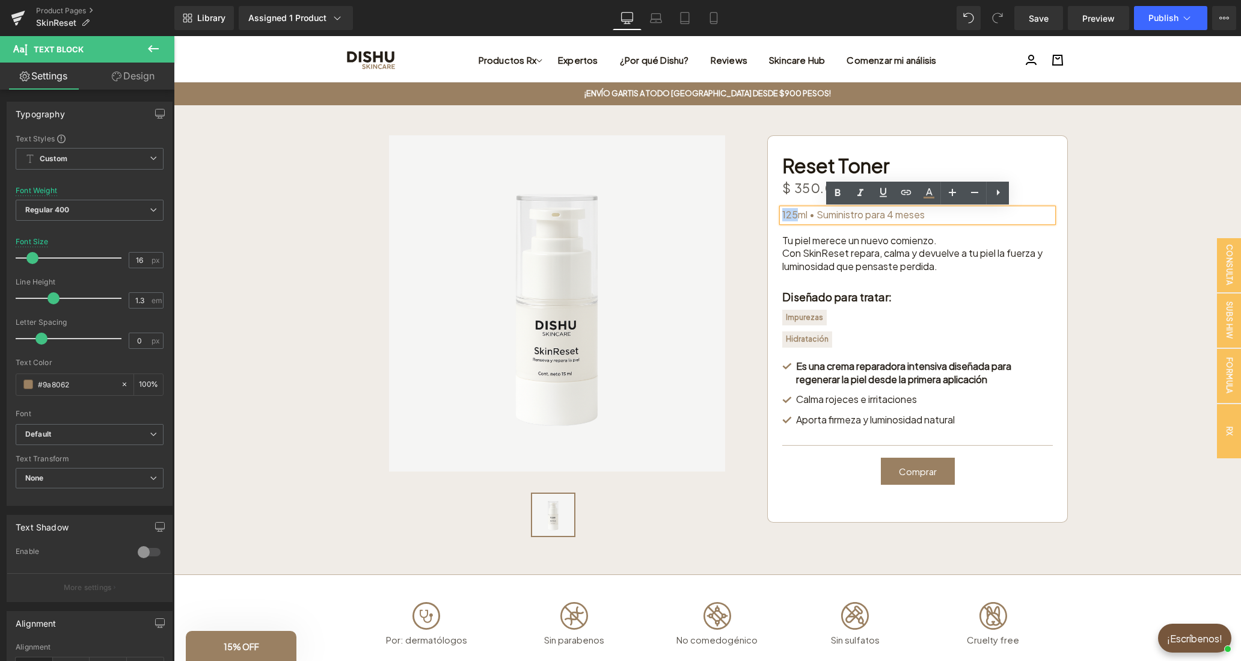
drag, startPoint x: 797, startPoint y: 216, endPoint x: 780, endPoint y: 216, distance: 17.4
click at [782, 216] on div "125ml • Suministro para 4 meses" at bounding box center [917, 215] width 271 height 13
click at [955, 267] on div "Tu piel merece un nuevo comienzo. Con SkinReset repara, calma y devuelve a tu p…" at bounding box center [917, 253] width 271 height 39
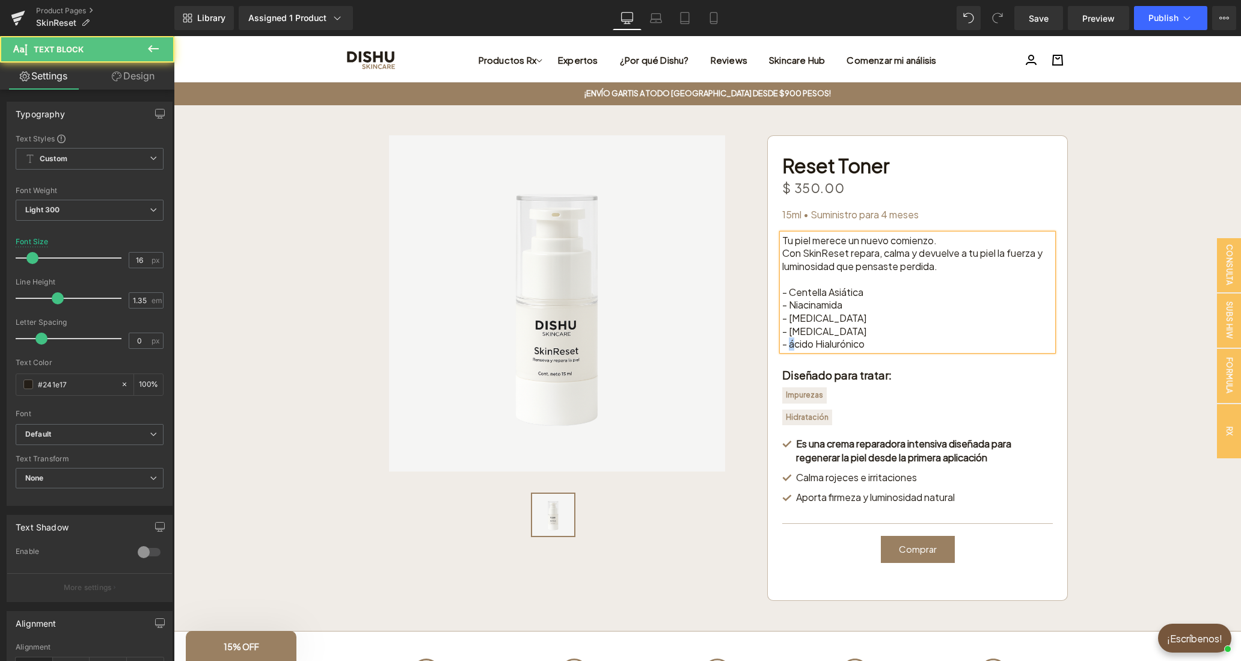
click at [790, 345] on div "- Niacinamida - [MEDICAL_DATA] - [MEDICAL_DATA] - ácido Hialurónico" at bounding box center [917, 324] width 271 height 52
click at [1154, 376] on div "Sale Off (P) Image (P) Image List" at bounding box center [707, 367] width 1067 height 465
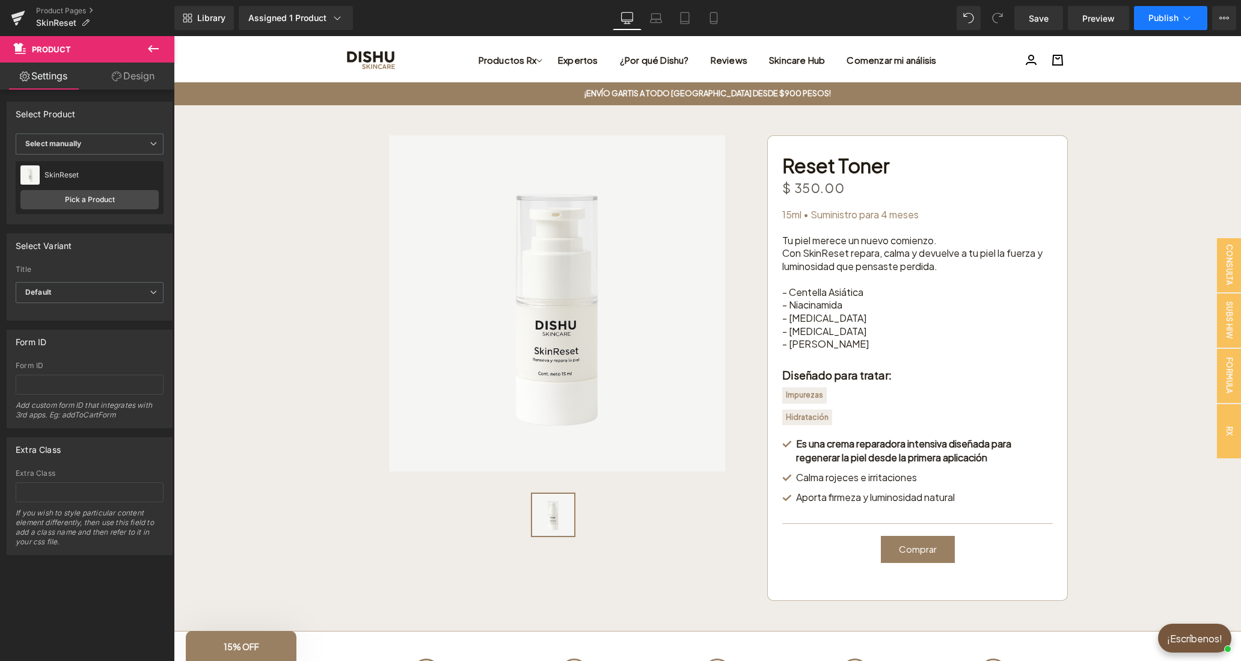
click at [1165, 25] on button "Publish" at bounding box center [1170, 18] width 73 height 24
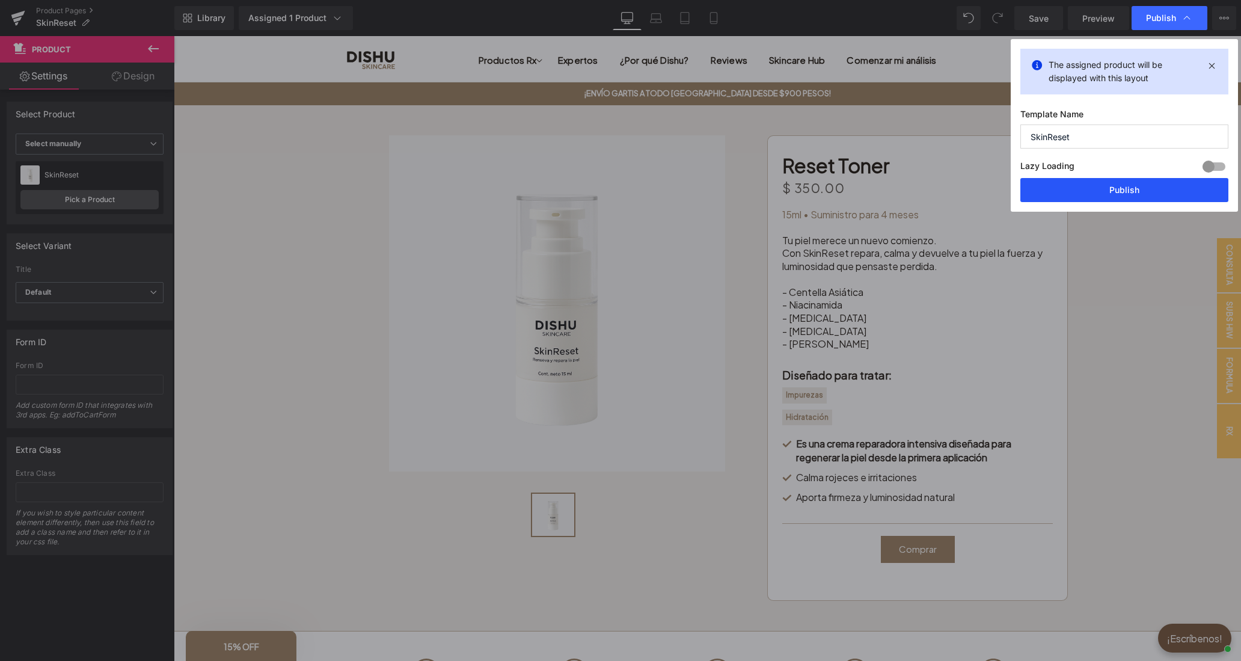
click at [1119, 194] on button "Publish" at bounding box center [1124, 190] width 208 height 24
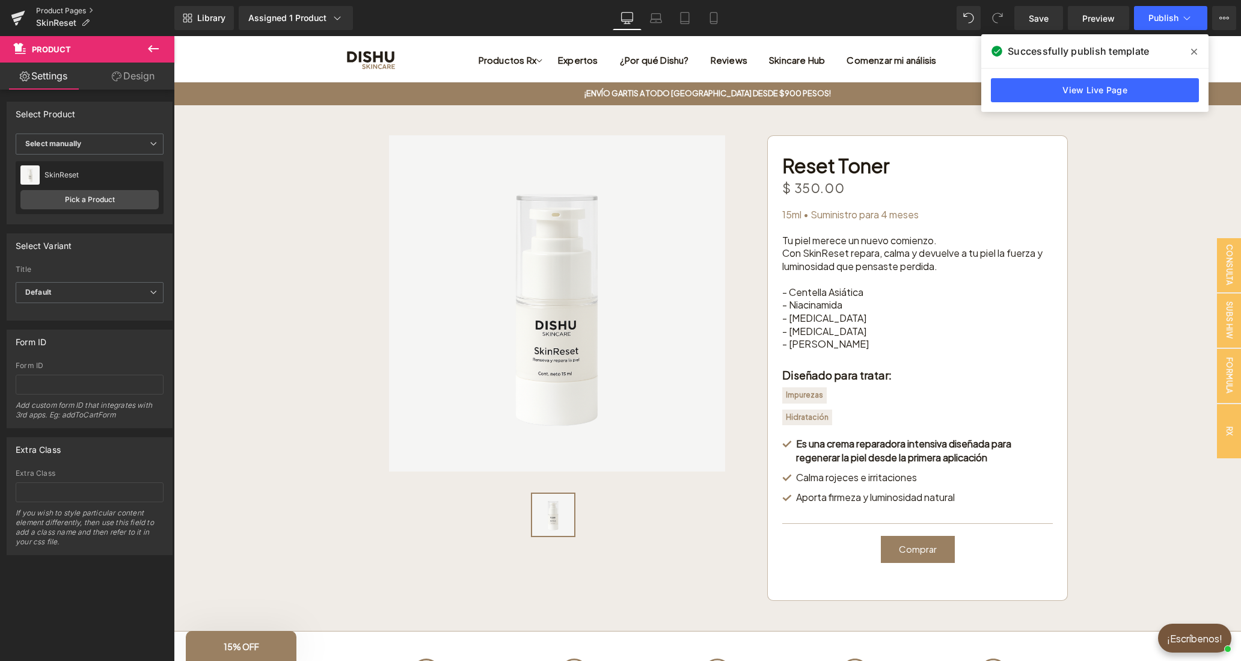
click at [50, 13] on link "Product Pages" at bounding box center [105, 11] width 138 height 10
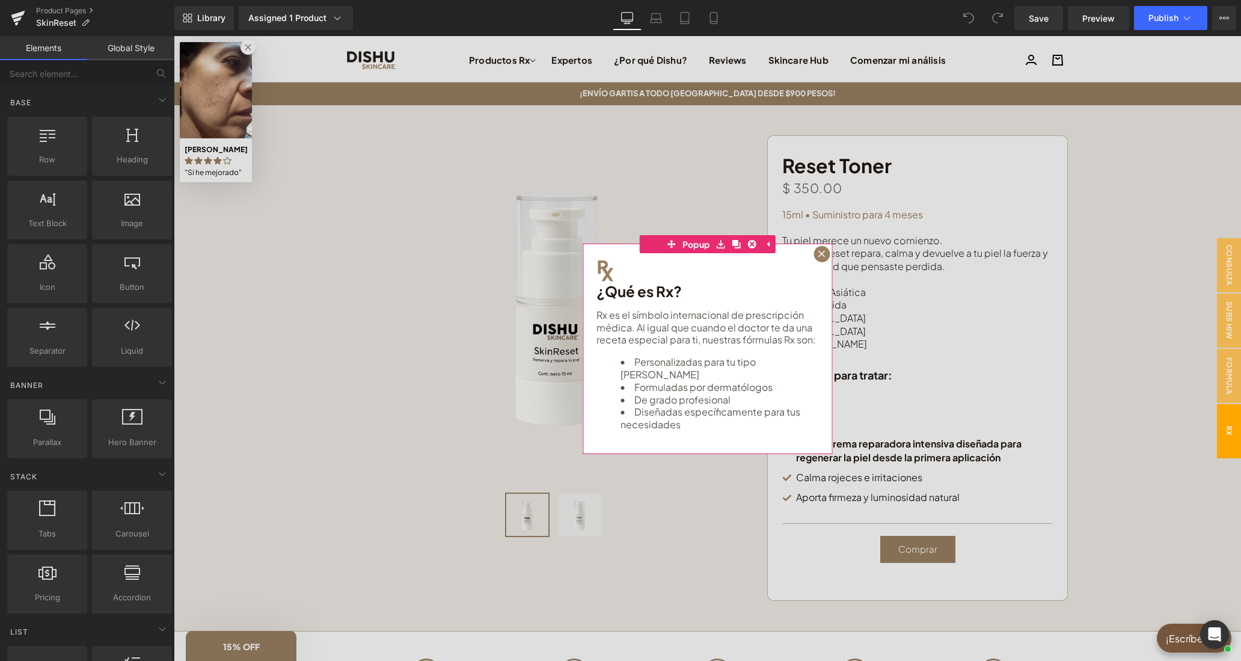
click at [820, 252] on icon at bounding box center [821, 253] width 7 height 7
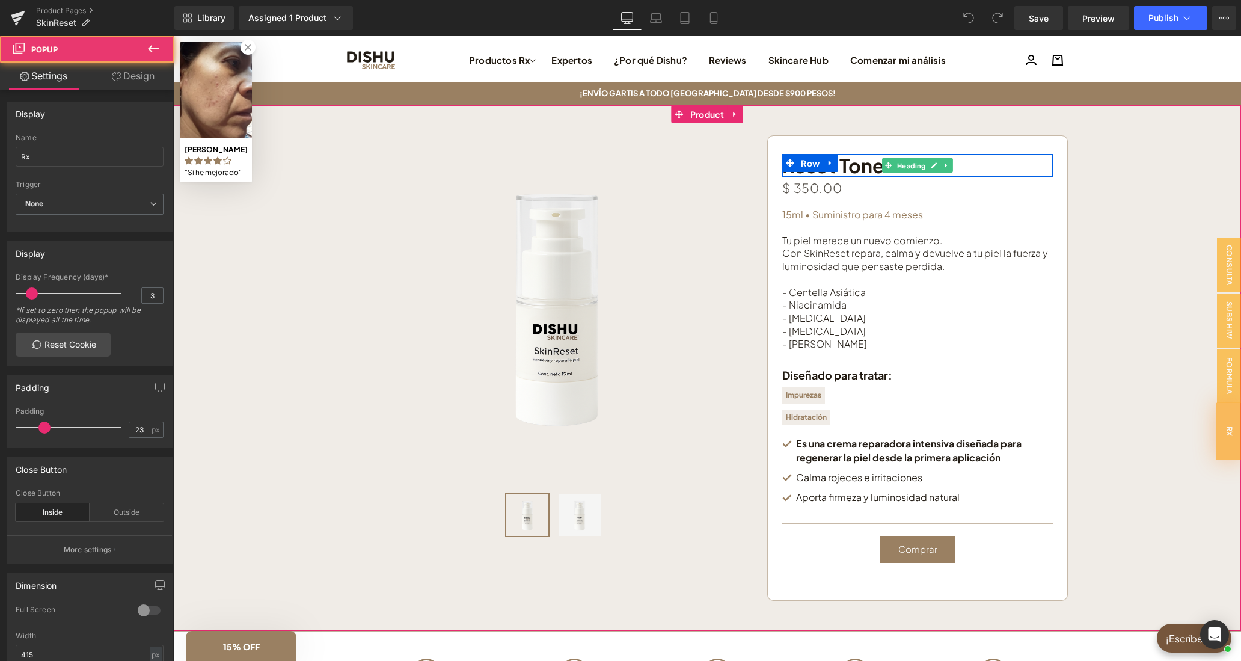
click at [865, 159] on h1 "Reset Toner" at bounding box center [917, 165] width 271 height 23
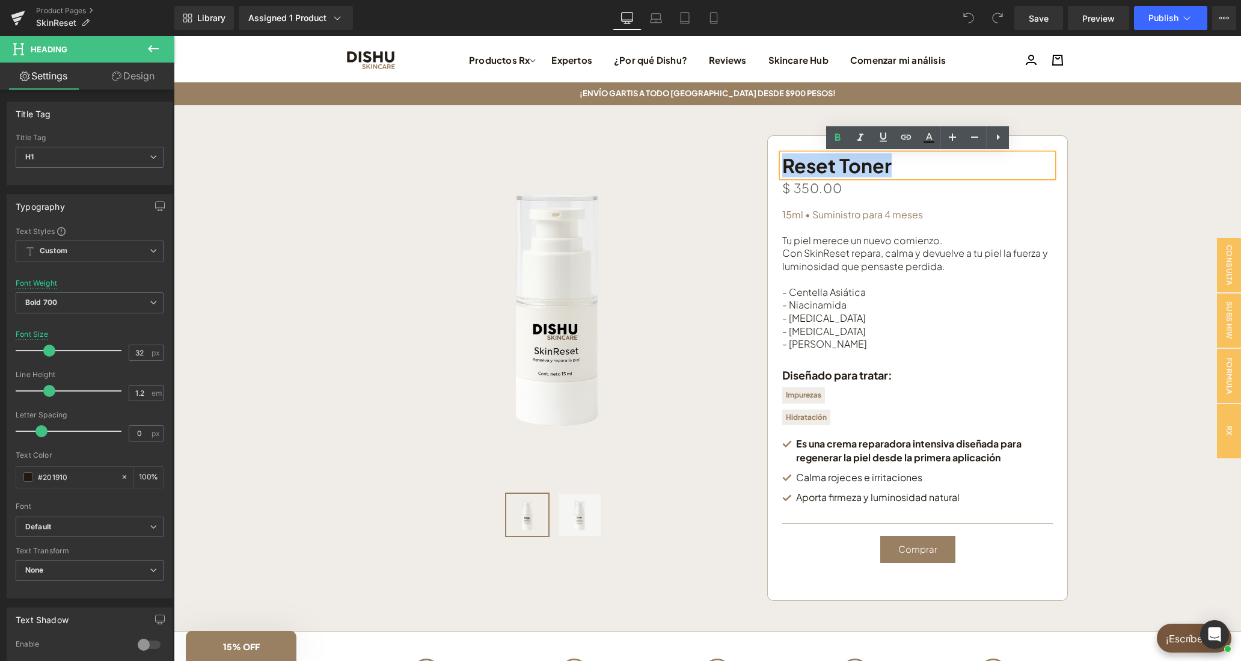
drag, startPoint x: 879, startPoint y: 169, endPoint x: 790, endPoint y: 159, distance: 90.1
click at [776, 170] on div "Reset Toner Heading Row Row $ 0 $ 350.00 (P) Price 15ml • Suministro para 4 mes…" at bounding box center [917, 367] width 301 height 465
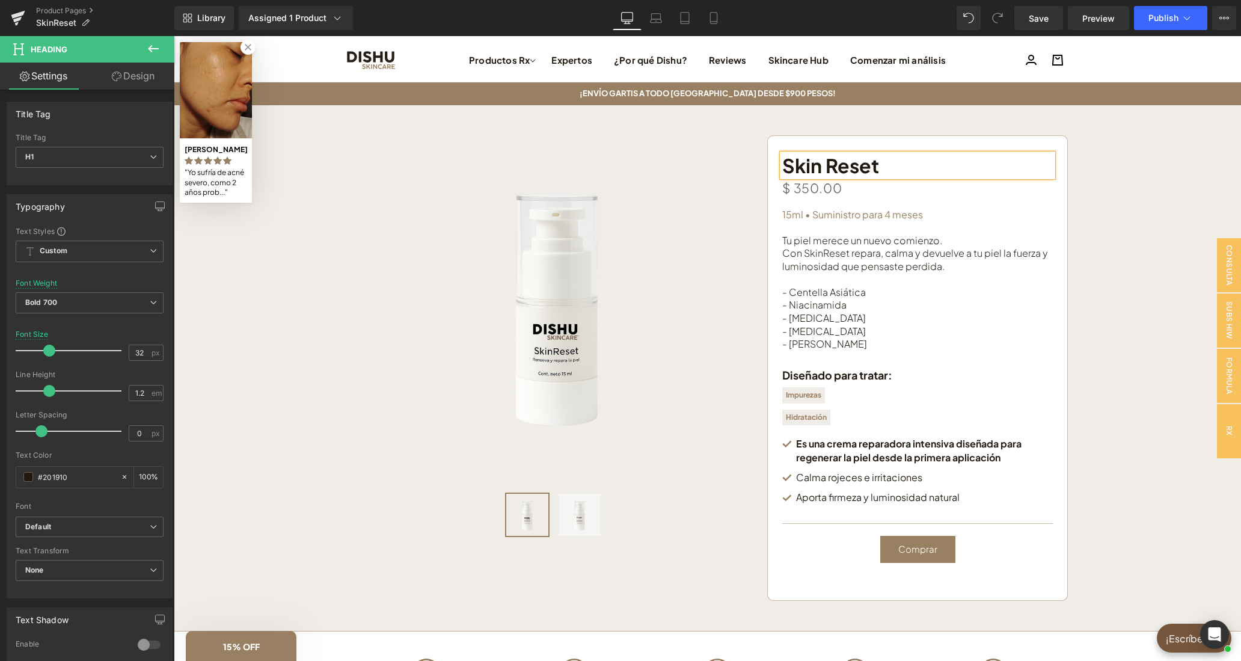
click at [827, 165] on h1 "Skin Reset" at bounding box center [917, 165] width 271 height 23
click at [1167, 26] on button "Publish" at bounding box center [1170, 18] width 73 height 24
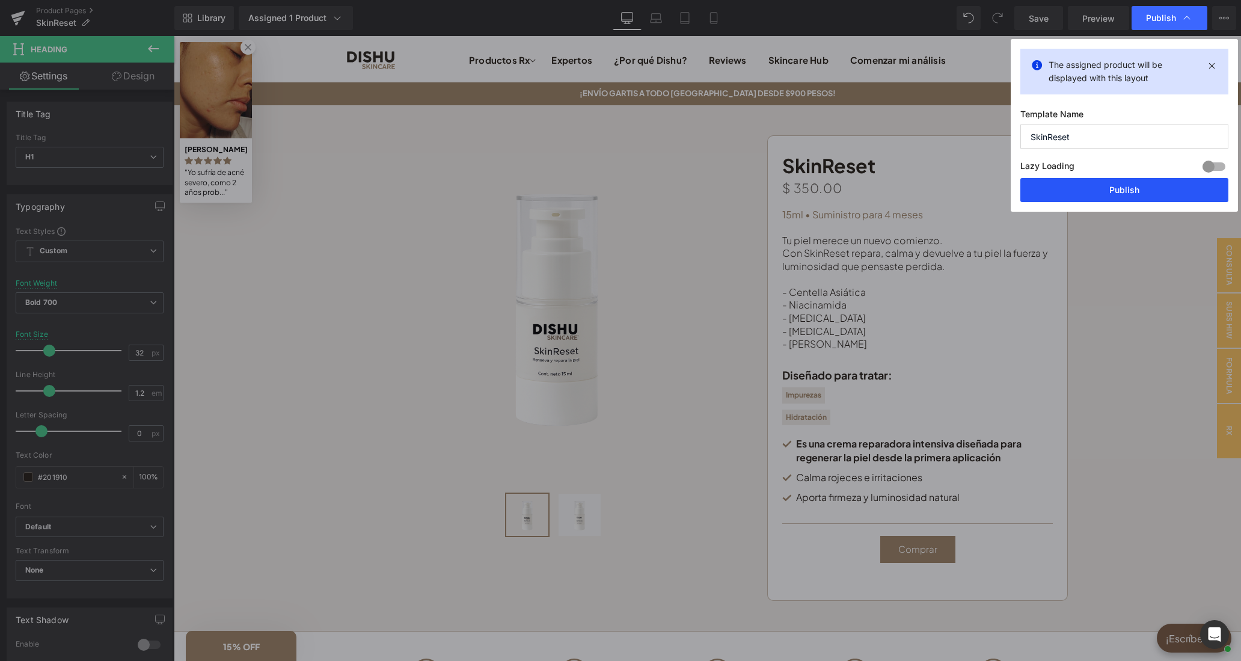
click at [1138, 188] on button "Publish" at bounding box center [1124, 190] width 208 height 24
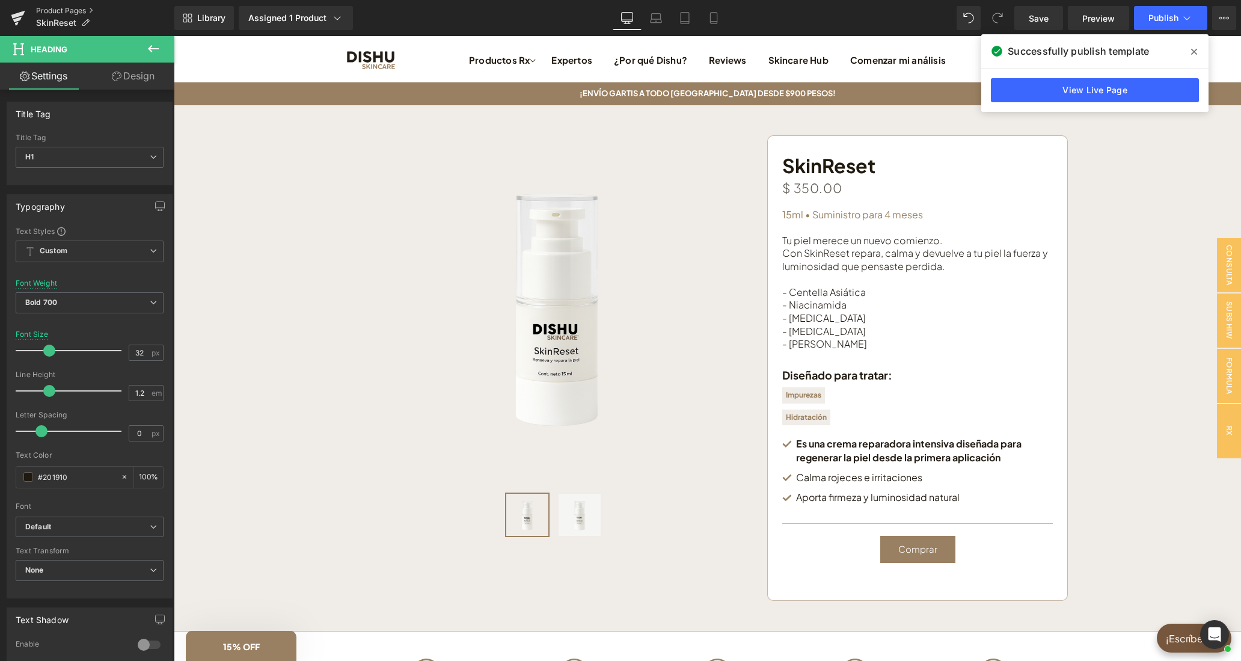
click at [67, 13] on link "Product Pages" at bounding box center [105, 11] width 138 height 10
